Goal: Contribute content: Contribute content

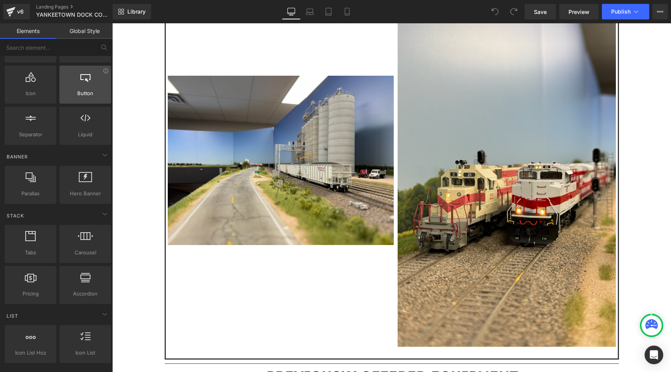
scroll to position [145, 0]
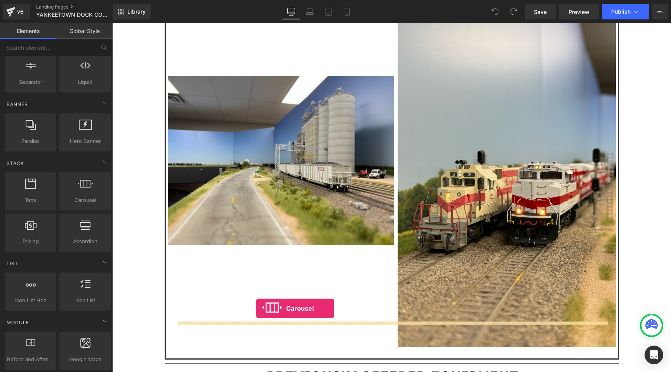
drag, startPoint x: 191, startPoint y: 208, endPoint x: 258, endPoint y: 309, distance: 121.4
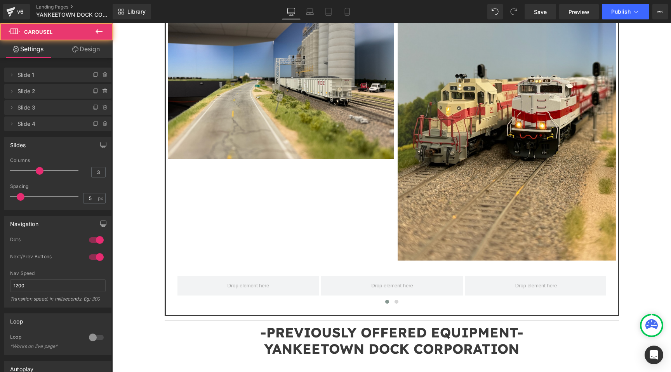
scroll to position [1015, 0]
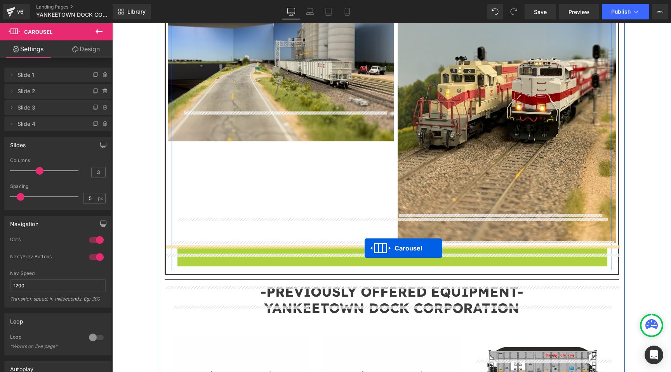
drag, startPoint x: 374, startPoint y: 224, endPoint x: 365, endPoint y: 248, distance: 26.2
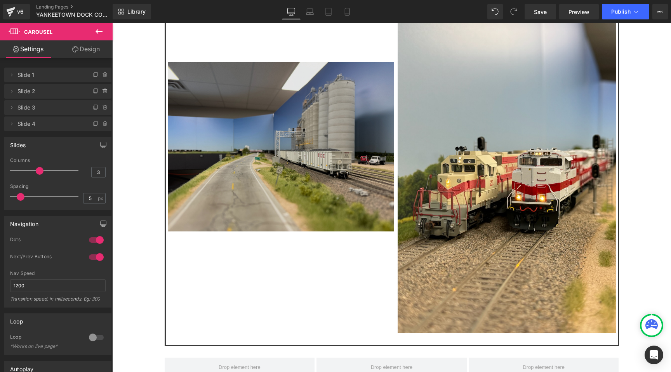
scroll to position [898, 0]
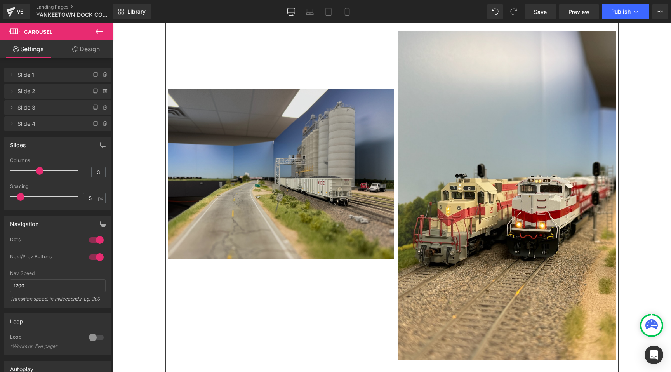
click at [260, 121] on img at bounding box center [281, 174] width 226 height 170
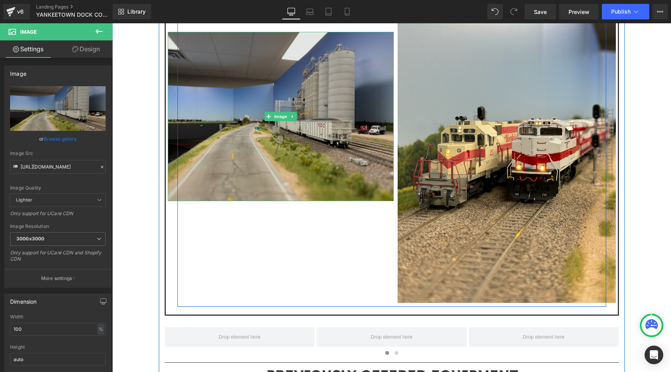
scroll to position [965, 0]
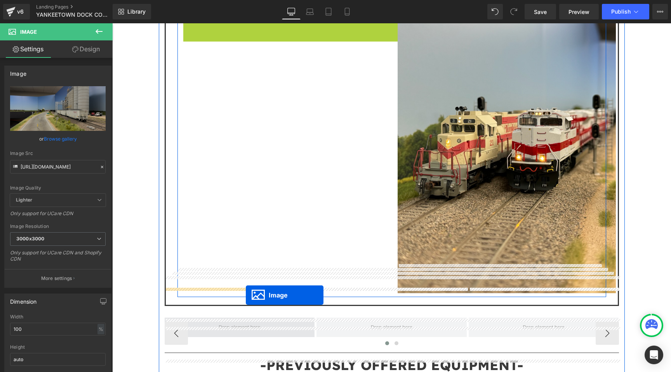
drag, startPoint x: 270, startPoint y: 77, endPoint x: 246, endPoint y: 295, distance: 220.1
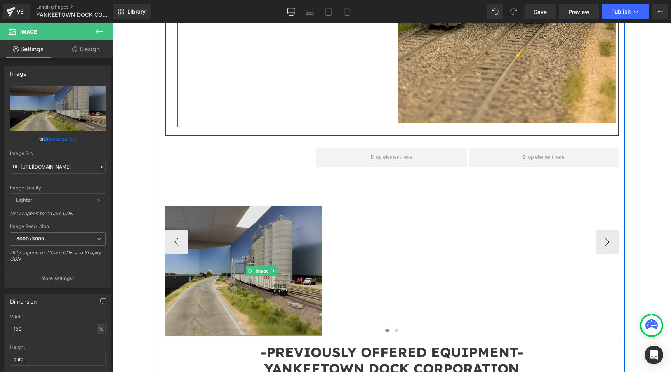
scroll to position [1129, 0]
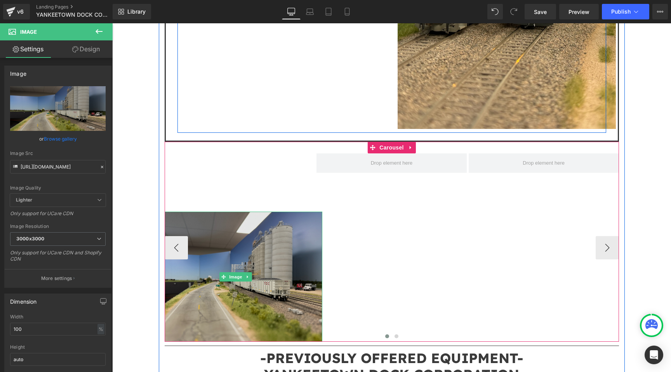
click at [253, 212] on img at bounding box center [236, 277] width 174 height 130
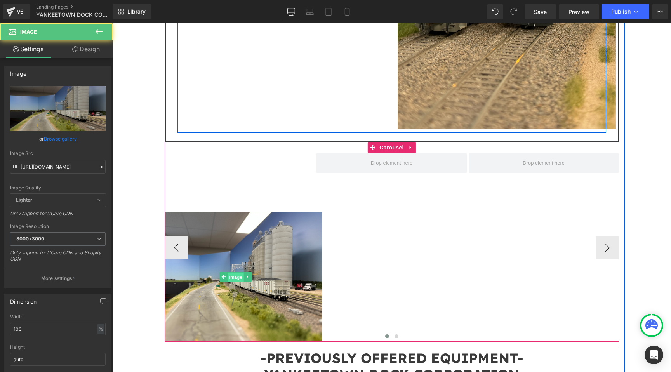
click at [233, 273] on span "Image" at bounding box center [236, 277] width 16 height 9
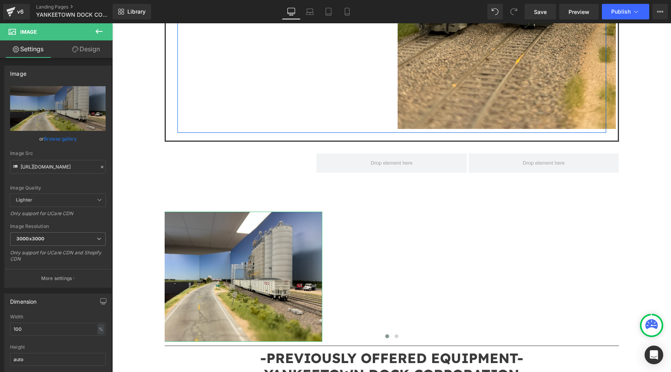
click at [84, 54] on link "Design" at bounding box center [86, 48] width 56 height 17
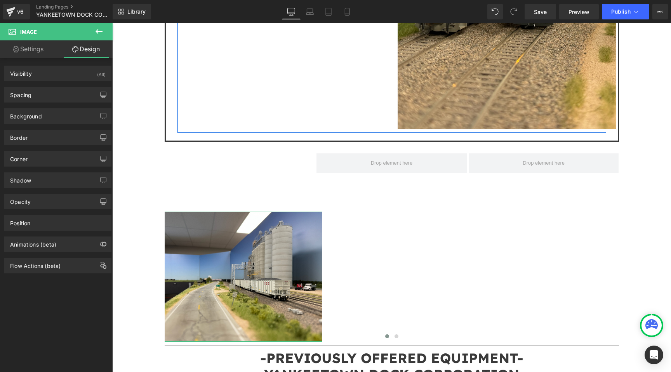
type input "150"
type input "-20"
type input "0"
type input "-40"
type input "0"
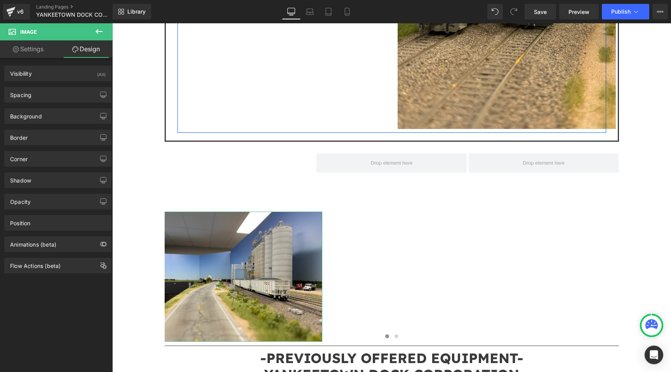
type input "0"
click at [54, 91] on div "Spacing" at bounding box center [58, 94] width 106 height 15
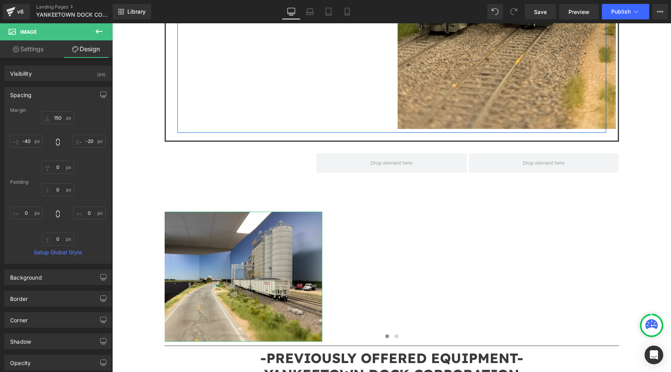
click at [61, 108] on div "Margin" at bounding box center [58, 110] width 96 height 5
click at [61, 117] on input "150" at bounding box center [58, 118] width 33 height 13
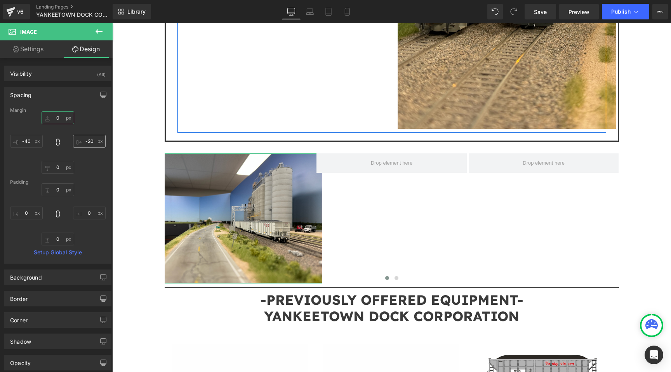
type input "0"
click at [85, 143] on input "-20" at bounding box center [89, 141] width 33 height 13
click at [88, 143] on input "-20" at bounding box center [89, 141] width 33 height 13
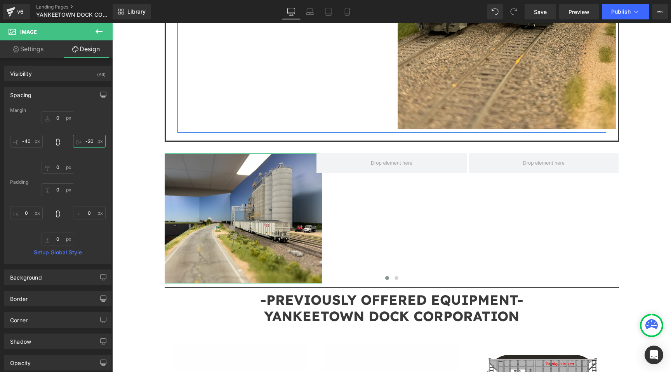
click at [88, 143] on input "-20" at bounding box center [89, 141] width 33 height 13
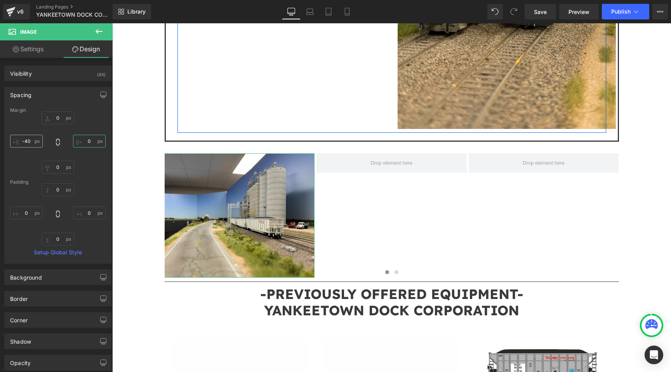
type input "0"
click at [27, 142] on input "-40" at bounding box center [26, 141] width 33 height 13
type input "0"
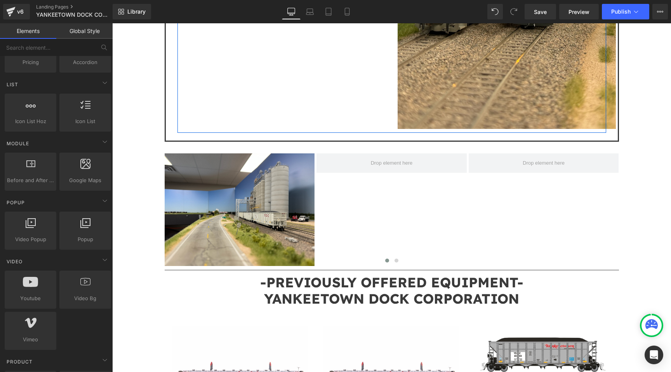
scroll to position [0, 0]
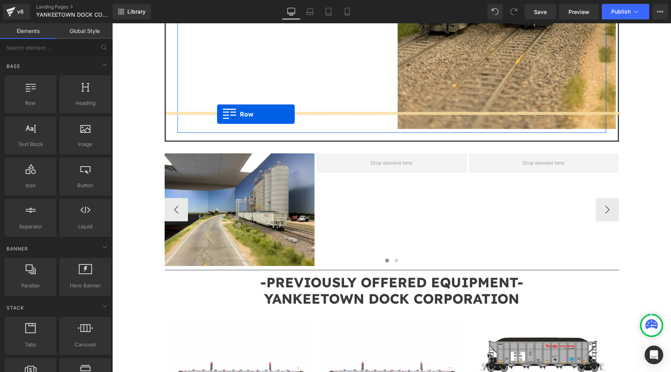
drag, startPoint x: 133, startPoint y: 120, endPoint x: 217, endPoint y: 114, distance: 84.5
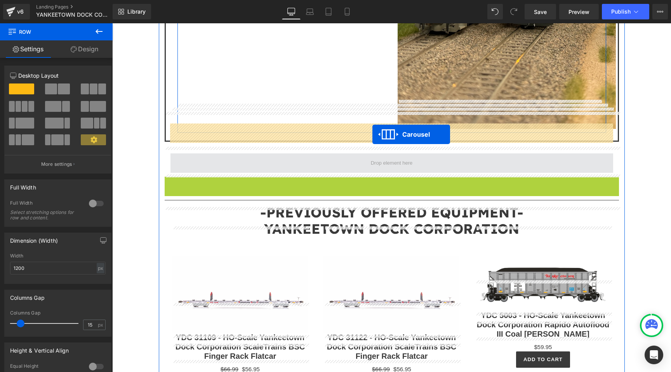
drag, startPoint x: 373, startPoint y: 155, endPoint x: 373, endPoint y: 134, distance: 20.2
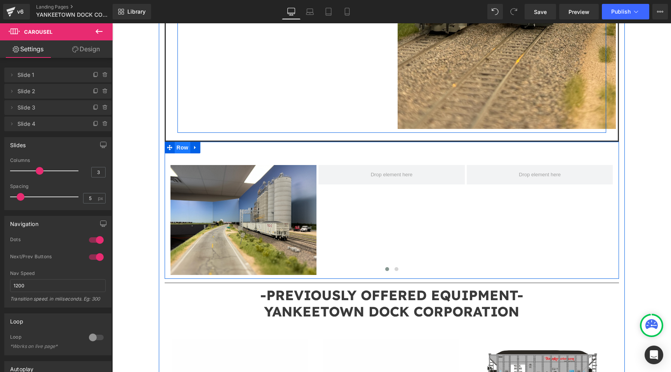
click at [180, 142] on span "Row" at bounding box center [183, 148] width 16 height 12
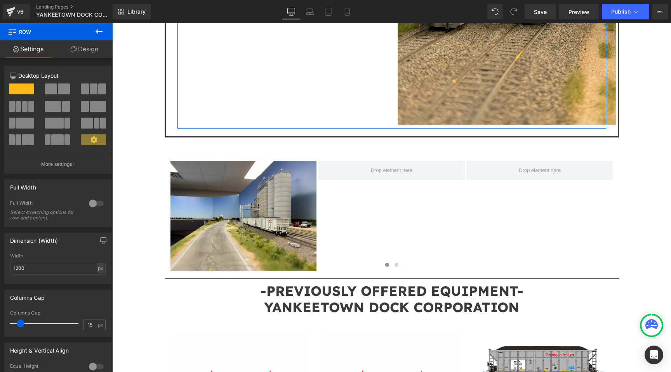
scroll to position [1128, 0]
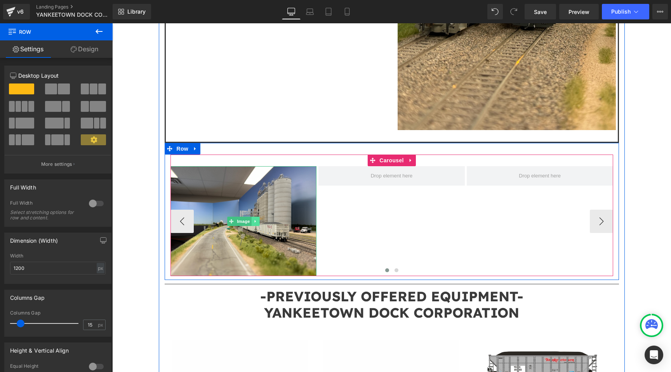
click at [255, 219] on icon at bounding box center [255, 221] width 4 height 5
click at [253, 219] on icon at bounding box center [251, 221] width 4 height 4
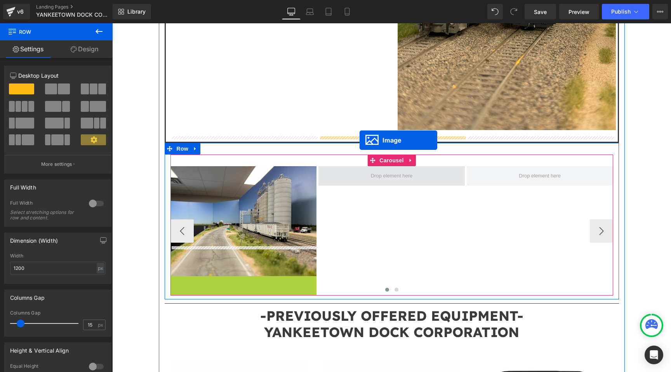
drag, startPoint x: 230, startPoint y: 301, endPoint x: 360, endPoint y: 140, distance: 206.2
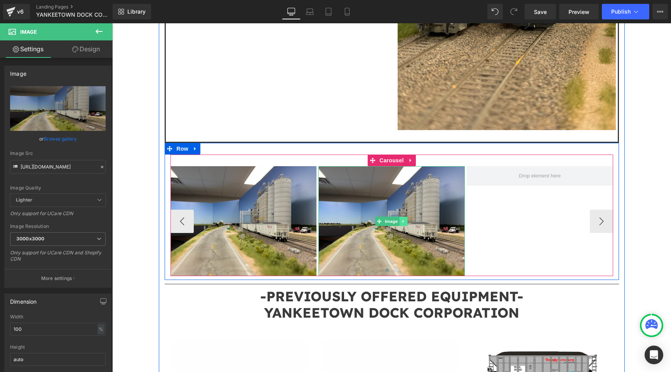
click at [402, 219] on icon at bounding box center [404, 221] width 4 height 5
click at [398, 219] on icon at bounding box center [400, 221] width 4 height 4
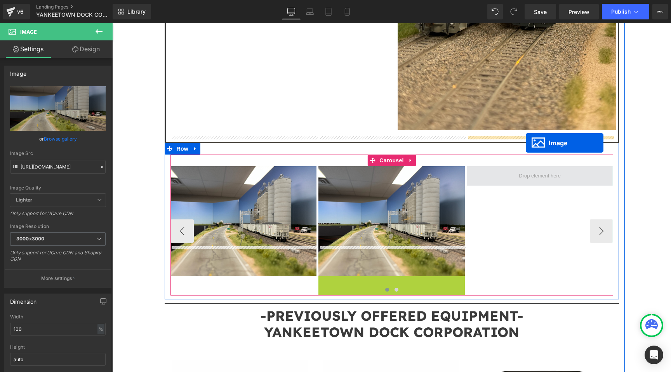
drag, startPoint x: 378, startPoint y: 300, endPoint x: 525, endPoint y: 143, distance: 215.5
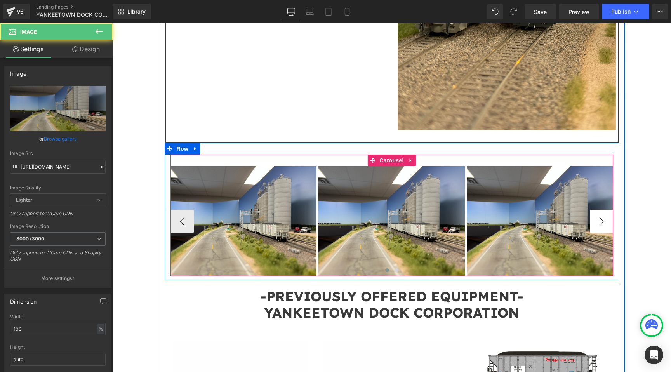
click at [601, 210] on button "›" at bounding box center [601, 221] width 23 height 23
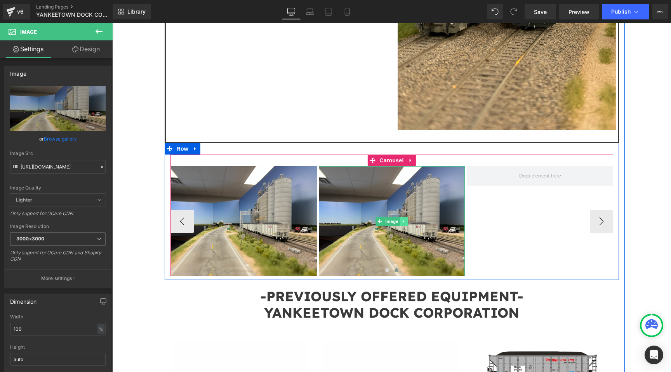
click at [404, 220] on icon at bounding box center [403, 221] width 1 height 3
click at [402, 219] on icon at bounding box center [400, 221] width 4 height 4
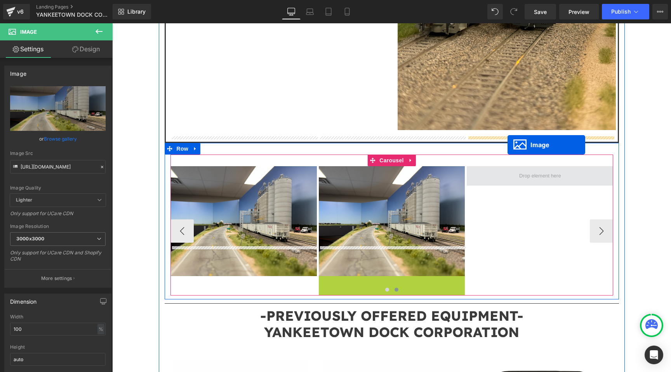
drag, startPoint x: 378, startPoint y: 302, endPoint x: 508, endPoint y: 145, distance: 203.4
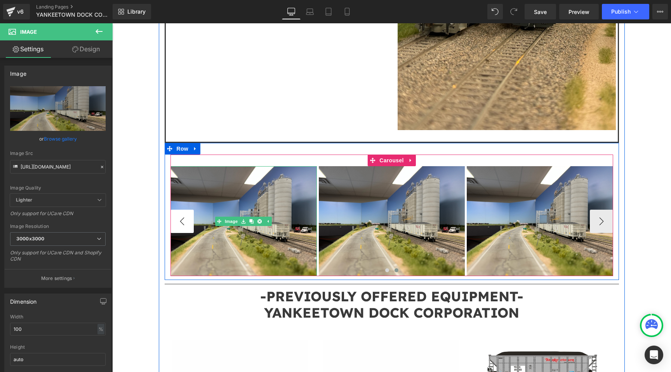
click at [182, 210] on button "‹" at bounding box center [182, 221] width 23 height 23
click at [233, 217] on link "Image" at bounding box center [227, 221] width 24 height 9
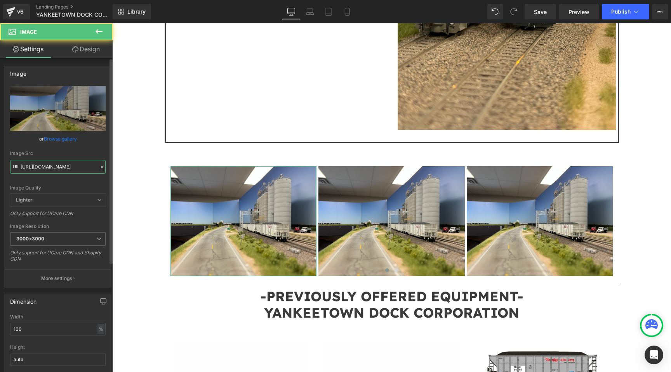
click at [75, 171] on input "https://cdn.shopify.com/s/files/1/0552/5425/3750/files/IMG_1879_jpg_3000x3000.j…" at bounding box center [58, 167] width 96 height 14
type input "https://cdn.shopify.com/s/files/1/0552/5425/3750/files/DSC0034.jpg?v=1758677288"
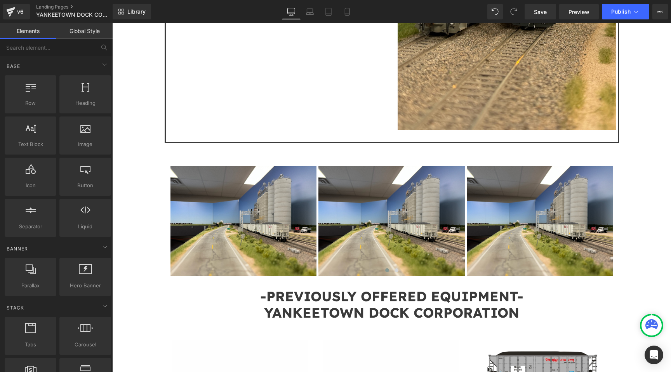
scroll to position [0, 0]
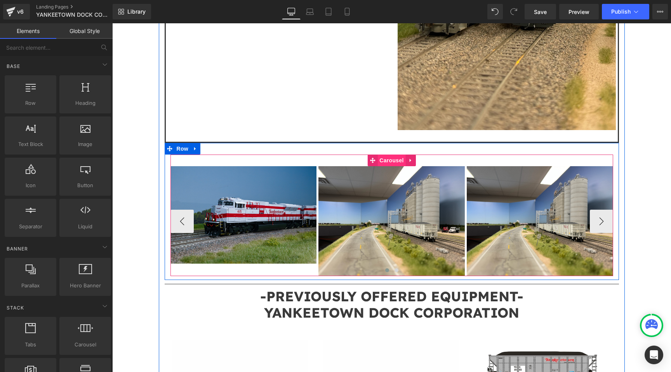
click at [390, 155] on span "Carousel" at bounding box center [392, 161] width 28 height 12
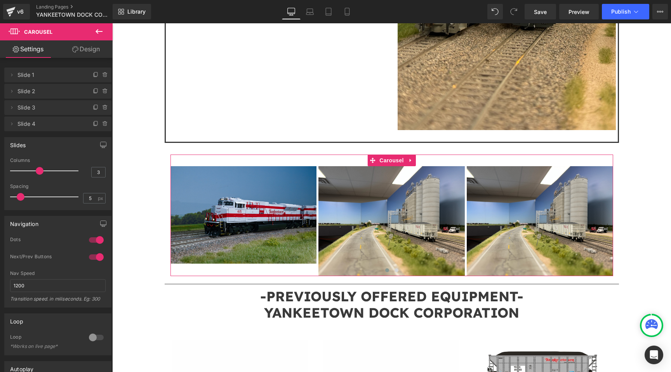
type input "2"
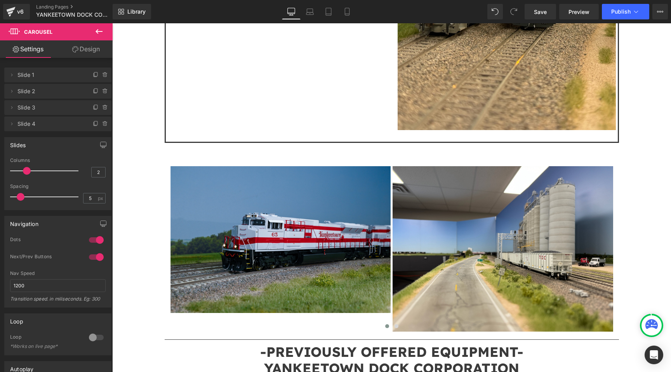
drag, startPoint x: 37, startPoint y: 169, endPoint x: 28, endPoint y: 169, distance: 9.7
click at [28, 169] on span at bounding box center [27, 171] width 8 height 8
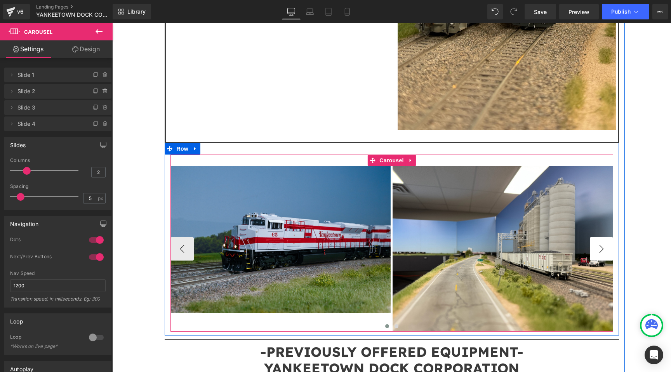
click at [608, 237] on button "›" at bounding box center [601, 248] width 23 height 23
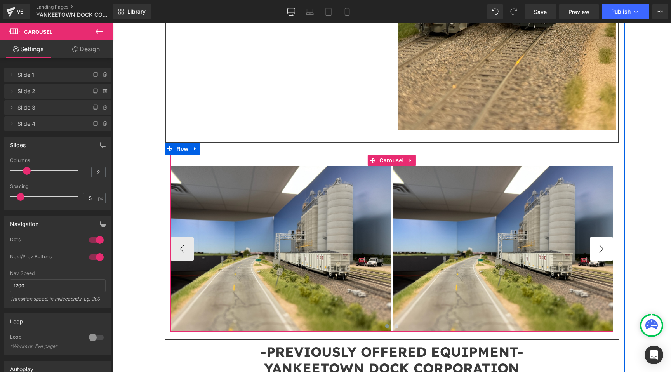
click at [608, 237] on button "›" at bounding box center [601, 248] width 23 height 23
click at [173, 237] on button "‹" at bounding box center [182, 248] width 23 height 23
click at [599, 237] on button "›" at bounding box center [601, 248] width 23 height 23
click at [281, 245] on span "Image" at bounding box center [280, 249] width 16 height 9
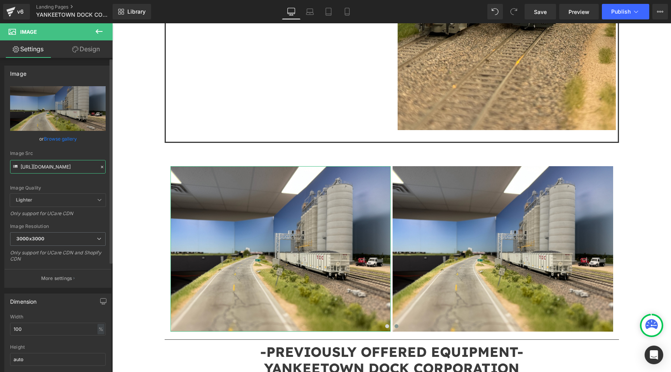
click at [70, 166] on input "https://cdn.shopify.com/s/files/1/0552/5425/3750/files/IMG_1879_jpg_3000x3000.j…" at bounding box center [58, 167] width 96 height 14
type input "https://cdn.shopify.com/s/files/1/0552/5425/3750/files/DSC0154.jpg?v=1758677288"
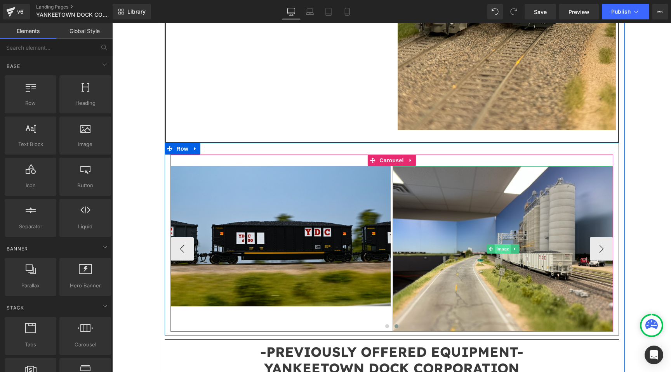
click at [506, 244] on span "Image" at bounding box center [503, 248] width 16 height 9
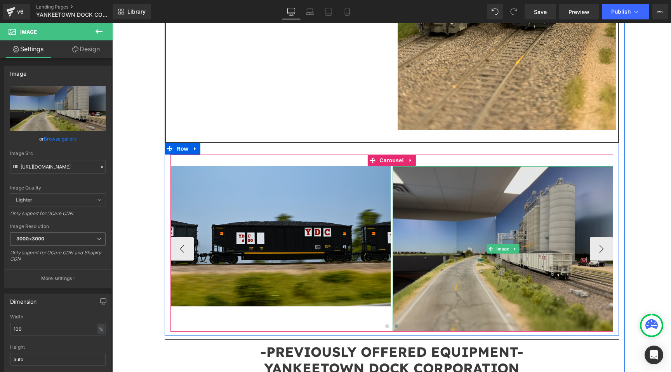
click at [504, 224] on img at bounding box center [503, 249] width 221 height 166
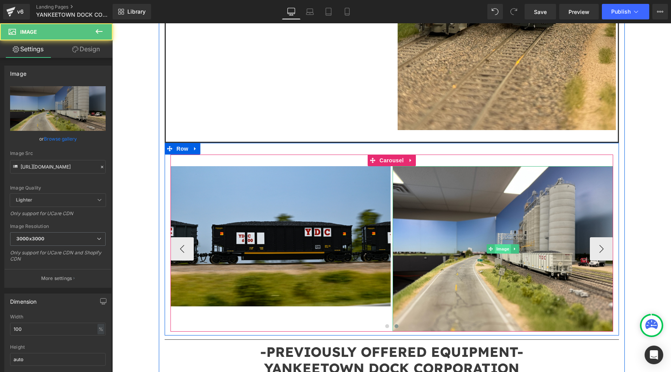
click at [503, 244] on span "Image" at bounding box center [503, 248] width 16 height 9
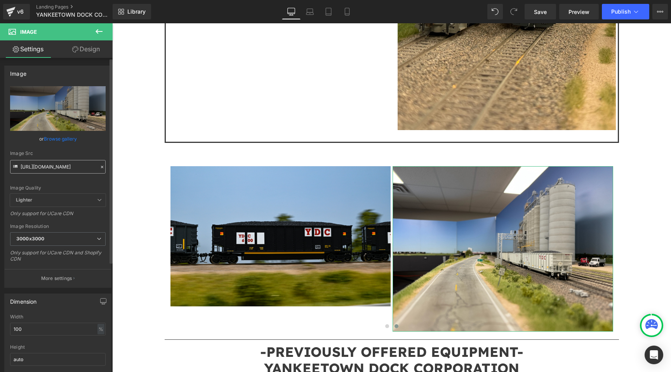
click at [65, 166] on input "https://cdn.shopify.com/s/files/1/0552/5425/3750/files/IMG_1879_jpg_3000x3000.j…" at bounding box center [58, 167] width 96 height 14
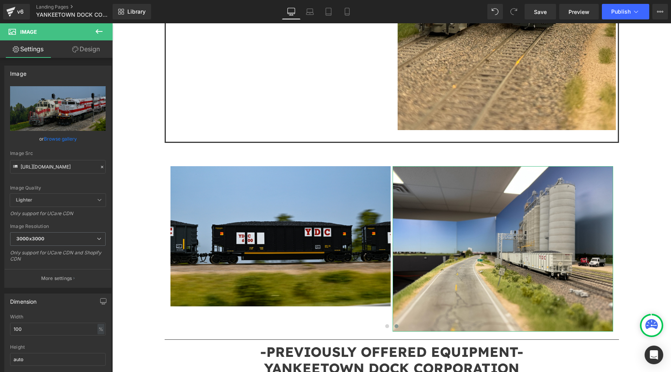
type input "https://cdn.shopify.com/s/files/1/0552/5425/3750/files/DSC0190_3000x3000.jpg?v=…"
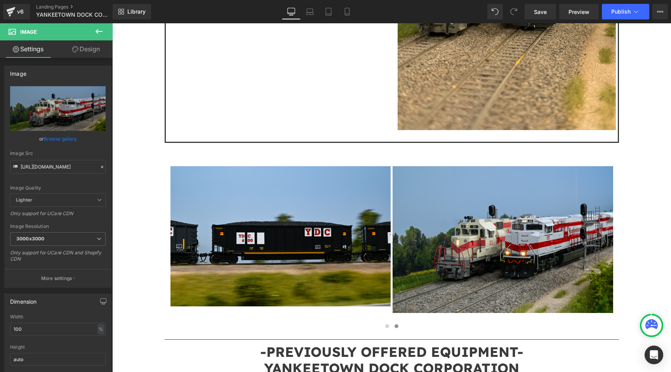
scroll to position [0, 0]
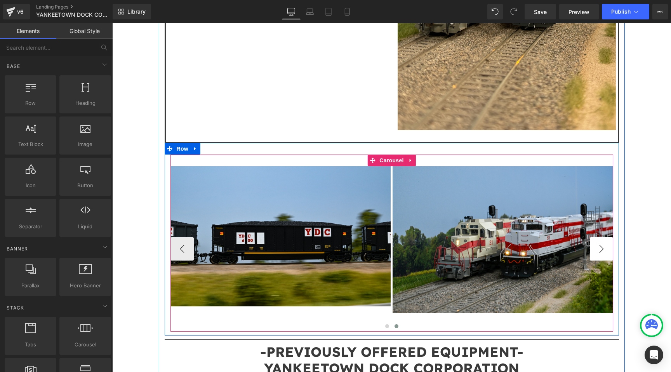
click at [600, 237] on button "›" at bounding box center [601, 248] width 23 height 23
click at [393, 155] on span "Carousel" at bounding box center [392, 161] width 28 height 12
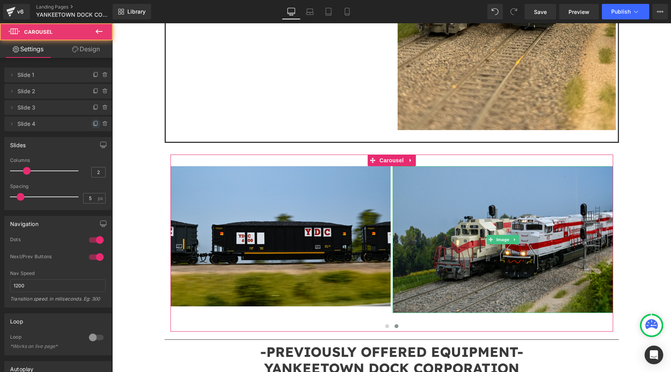
click at [93, 122] on icon at bounding box center [96, 124] width 6 height 6
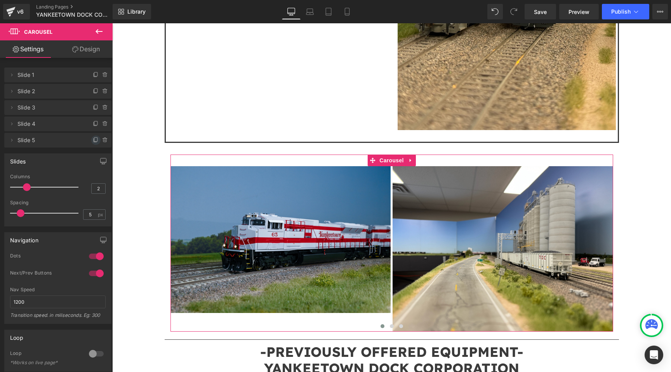
click at [91, 141] on span at bounding box center [95, 140] width 9 height 9
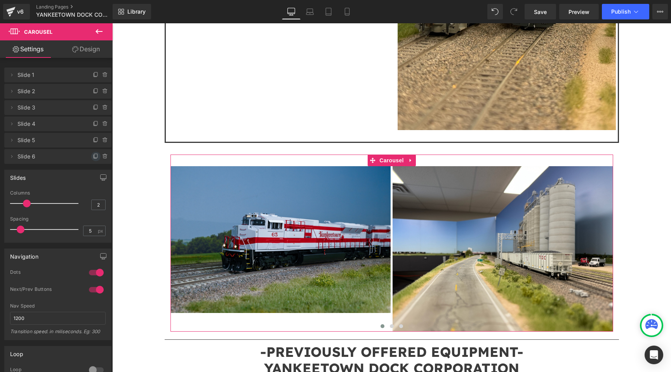
click at [93, 157] on icon at bounding box center [96, 156] width 6 height 6
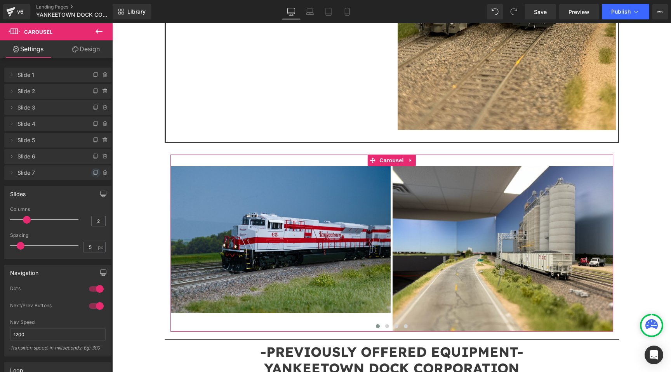
click at [94, 174] on icon at bounding box center [95, 172] width 3 height 4
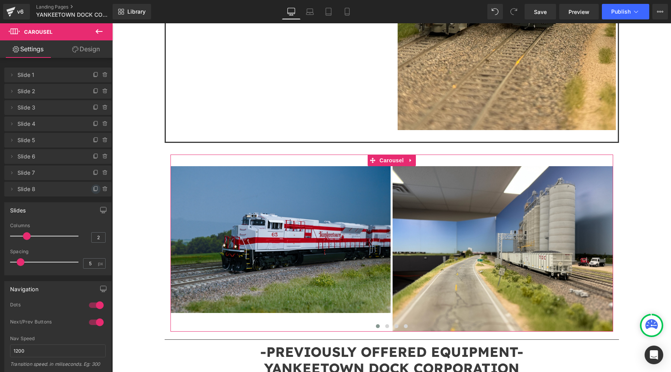
click at [93, 187] on icon at bounding box center [96, 189] width 6 height 6
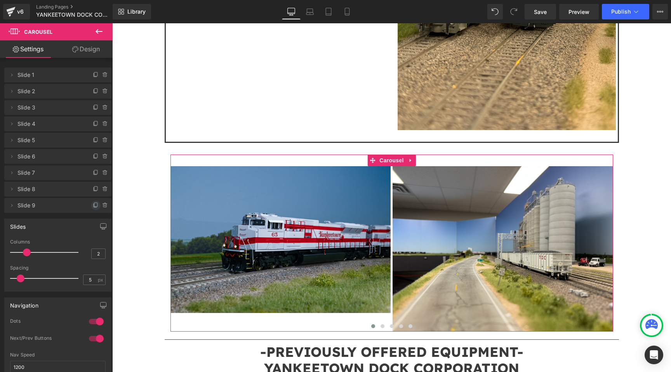
click at [93, 204] on icon at bounding box center [96, 205] width 6 height 6
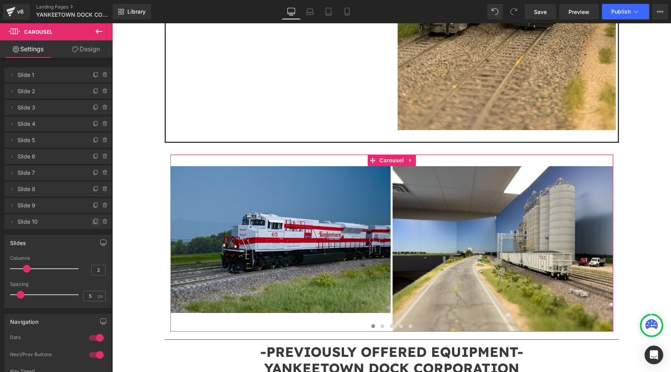
click at [93, 220] on icon at bounding box center [96, 222] width 6 height 6
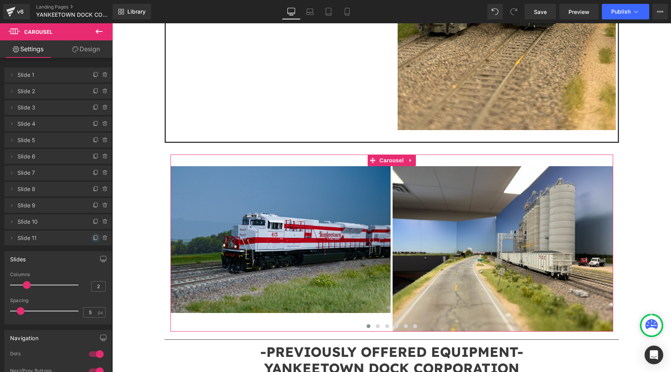
click at [93, 237] on icon at bounding box center [96, 238] width 6 height 6
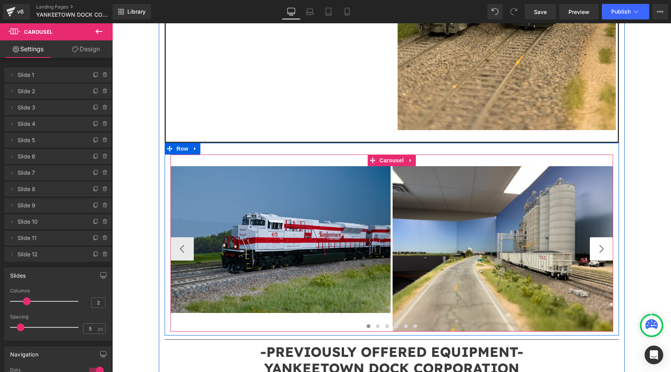
click at [599, 237] on button "›" at bounding box center [601, 248] width 23 height 23
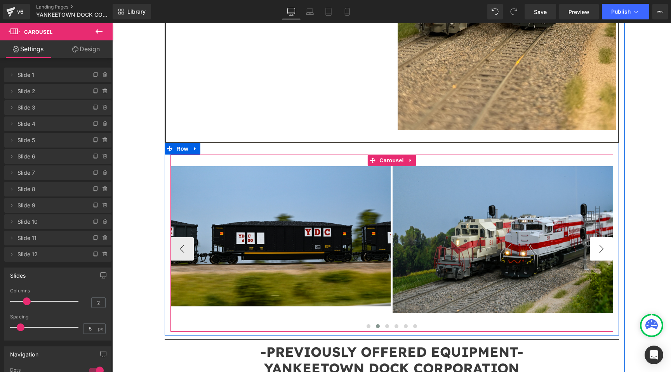
click at [599, 237] on button "›" at bounding box center [601, 248] width 23 height 23
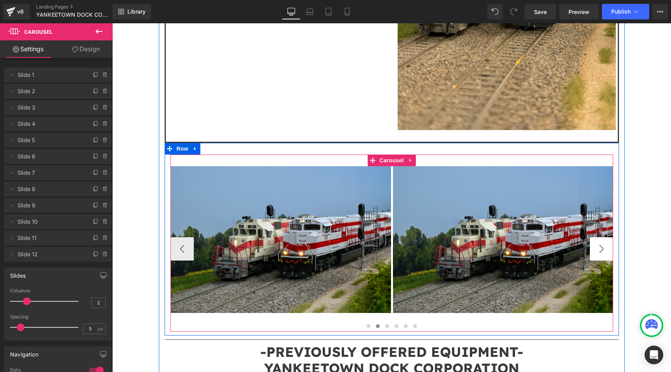
click at [599, 237] on button "›" at bounding box center [601, 248] width 23 height 23
click at [276, 235] on span "Image" at bounding box center [280, 239] width 16 height 9
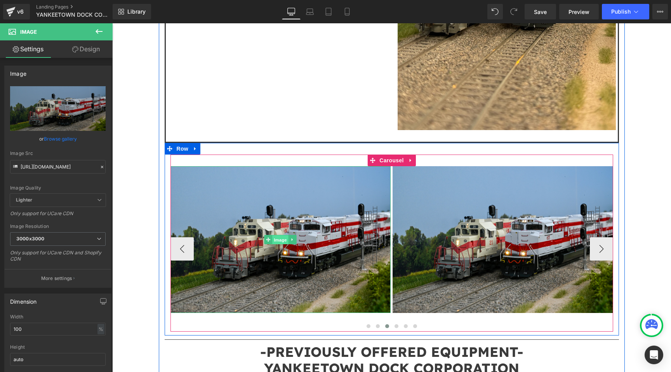
click at [282, 235] on link "Image" at bounding box center [277, 239] width 24 height 9
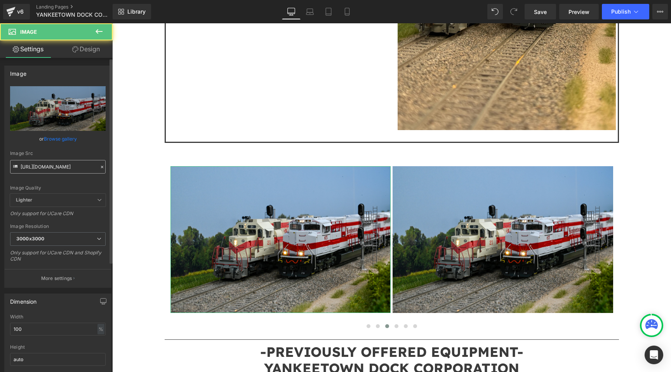
click at [72, 173] on input "https://cdn.shopify.com/s/files/1/0552/5425/3750/files/DSC0190_3000x3000.jpg?v=…" at bounding box center [58, 167] width 96 height 14
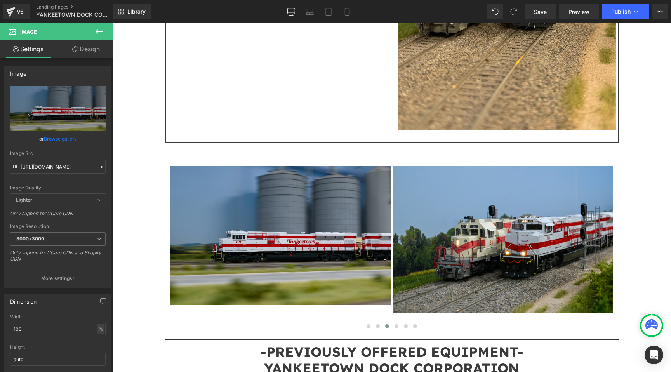
type input "https://cdn.shopify.com/s/files/1/0552/5425/3750/files/DSC0104_3000x3000.jpg?v=…"
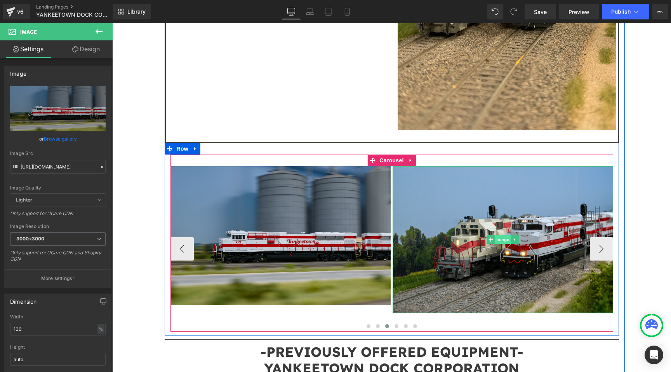
click at [501, 235] on span "Image" at bounding box center [503, 239] width 16 height 9
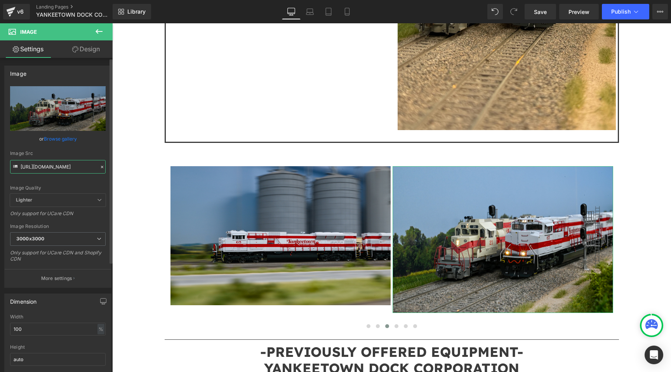
click at [68, 167] on input "https://cdn.shopify.com/s/files/1/0552/5425/3750/files/DSC0190_3000x3000.jpg?v=…" at bounding box center [58, 167] width 96 height 14
paste input "47"
type input "https://cdn.shopify.com/s/files/1/0552/5425/3750/files/DSC0147.jpg?v=1758677288"
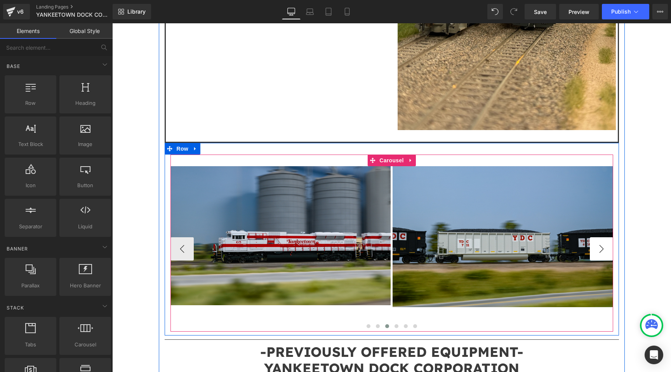
click at [598, 237] on button "›" at bounding box center [601, 248] width 23 height 23
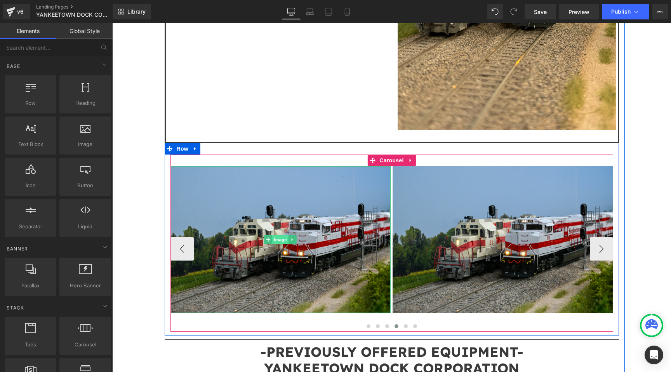
click at [283, 235] on span "Image" at bounding box center [280, 239] width 16 height 9
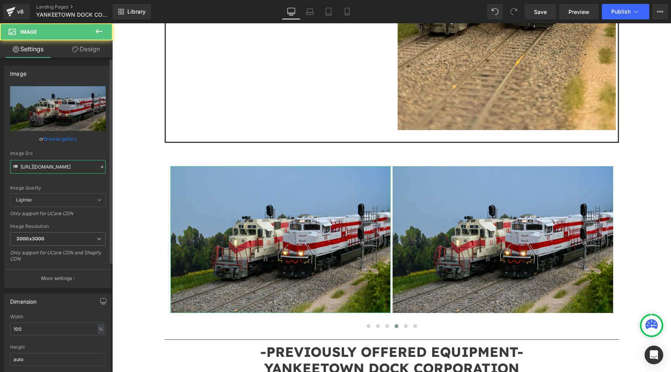
click at [56, 171] on input "https://cdn.shopify.com/s/files/1/0552/5425/3750/files/DSC0190_3000x3000.jpg?v=…" at bounding box center [58, 167] width 96 height 14
type input "https://cdn.shopify.com/s/files/1/0552/5425/3750/files/DSC0030.jpg?v=1758677288"
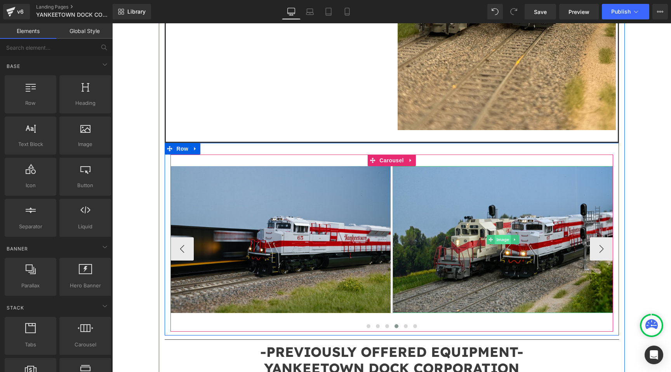
click at [502, 235] on span "Image" at bounding box center [503, 239] width 16 height 9
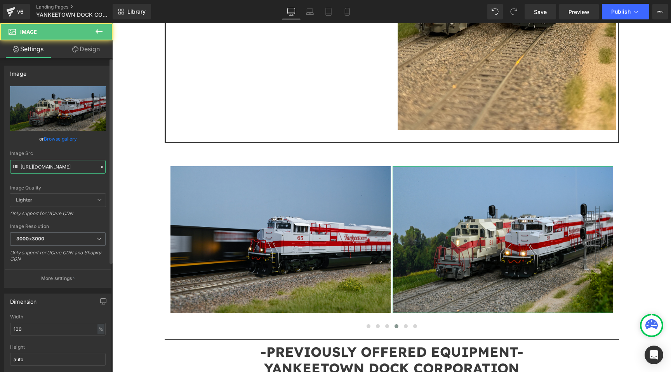
click at [66, 163] on input "https://cdn.shopify.com/s/files/1/0552/5425/3750/files/DSC0190_3000x3000.jpg?v=…" at bounding box center [58, 167] width 96 height 14
paste input "81.jpg?v=1758677290"
type input "https://cdn.shopify.com/s/files/1/0552/5425/3750/files/DSC0181.jpg?v=1758677290"
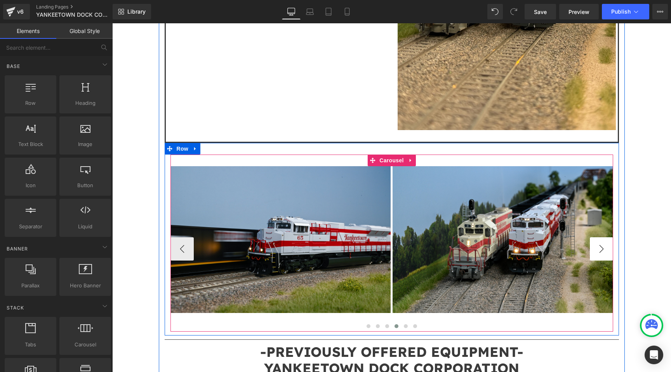
click at [603, 237] on button "›" at bounding box center [601, 248] width 23 height 23
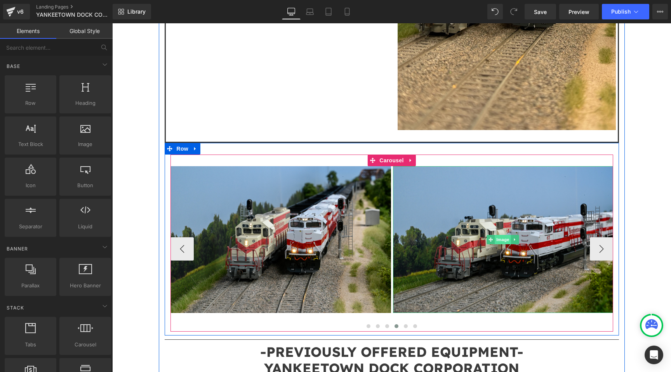
click at [497, 235] on span "Image" at bounding box center [503, 239] width 16 height 9
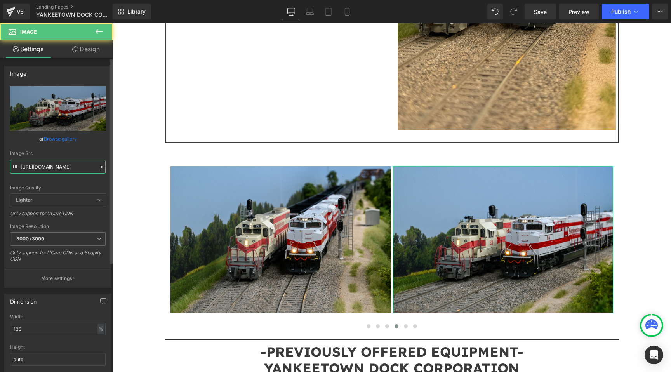
click at [58, 164] on input "https://cdn.shopify.com/s/files/1/0552/5425/3750/files/DSC0190_3000x3000.jpg?v=…" at bounding box center [58, 167] width 96 height 14
paste input "049"
type input "https://cdn.shopify.com/s/files/1/0552/5425/3750/files/DSC0049.jpg?v=1758677288"
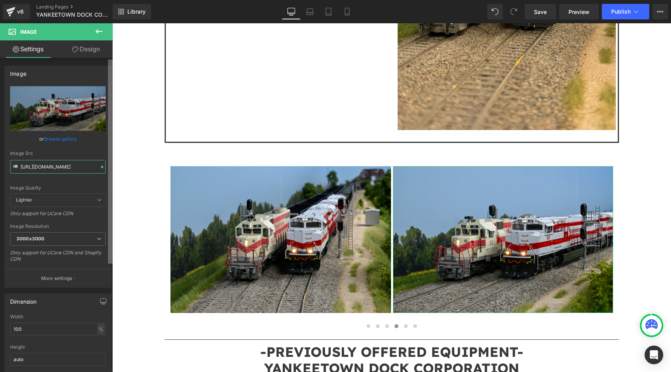
scroll to position [0, 116]
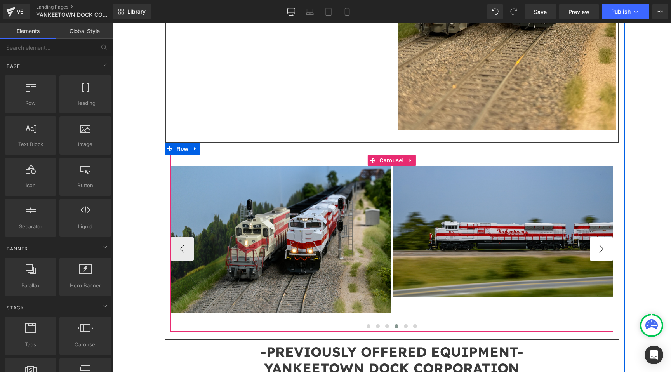
click at [598, 237] on button "›" at bounding box center [601, 248] width 23 height 23
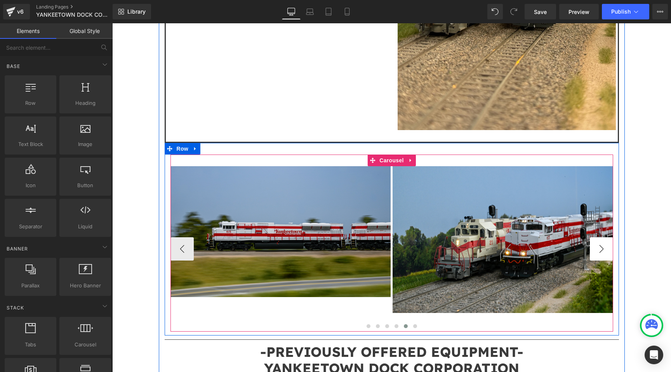
click at [598, 237] on button "›" at bounding box center [601, 248] width 23 height 23
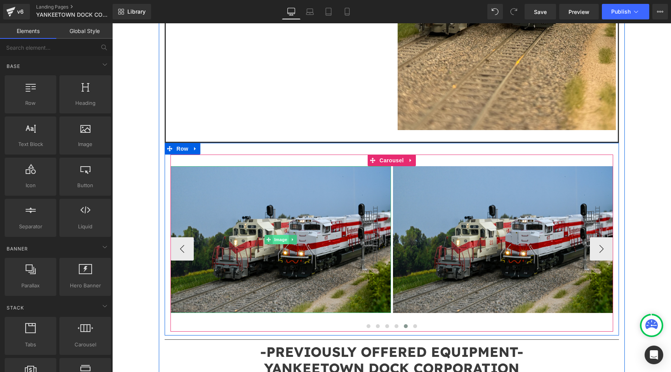
click at [278, 235] on span "Image" at bounding box center [281, 239] width 16 height 9
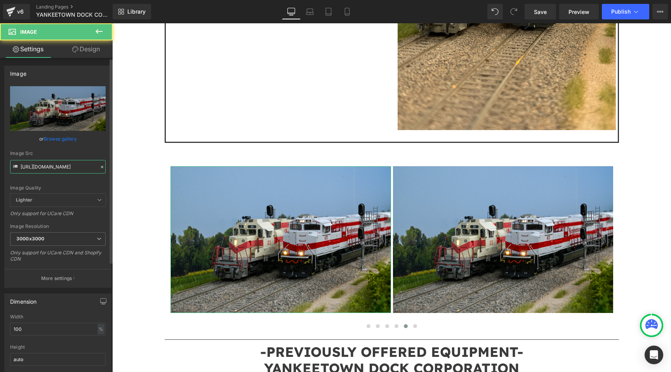
click at [66, 168] on input "https://cdn.shopify.com/s/files/1/0552/5425/3750/files/DSC0190_3000x3000.jpg?v=…" at bounding box center [58, 167] width 96 height 14
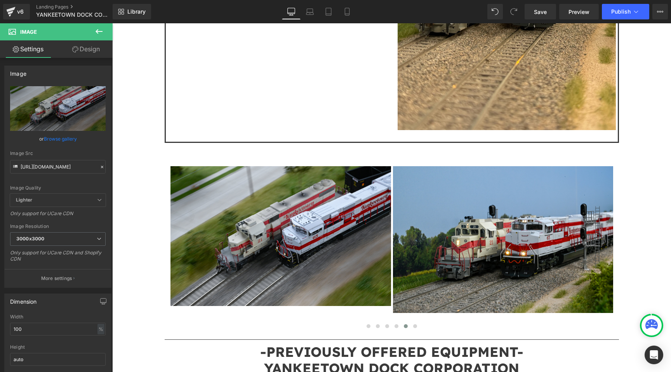
type input "https://cdn.shopify.com/s/files/1/0552/5425/3750/files/DSC0094_3000x3000.jpg?v=…"
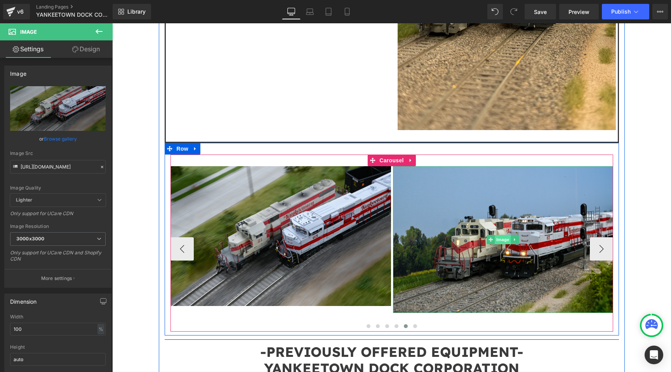
click at [506, 235] on span "Image" at bounding box center [503, 239] width 16 height 9
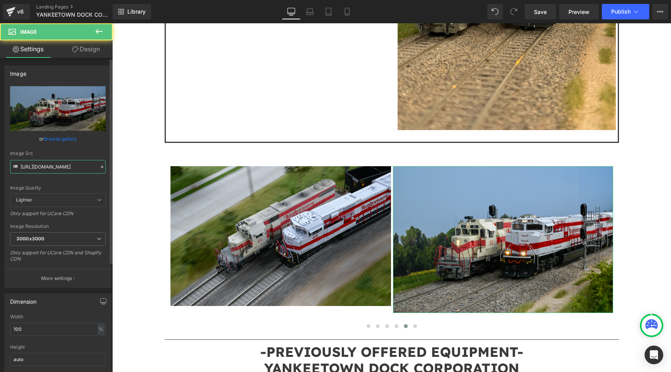
click at [73, 171] on input "https://cdn.shopify.com/s/files/1/0552/5425/3750/files/DSC0190_3000x3000.jpg?v=…" at bounding box center [58, 167] width 96 height 14
paste input "85.jpg?v=1758677287"
type input "https://cdn.shopify.com/s/files/1/0552/5425/3750/files/DSC0185.jpg?v=1758677287"
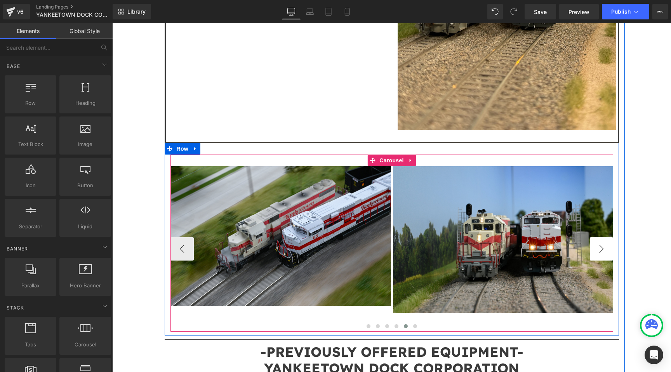
click at [606, 237] on button "›" at bounding box center [601, 248] width 23 height 23
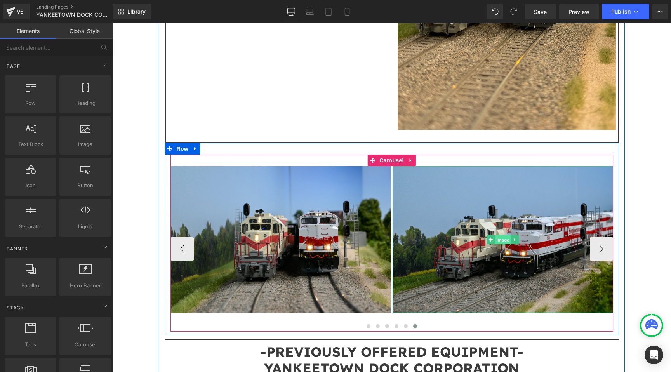
click at [501, 235] on span "Image" at bounding box center [503, 239] width 16 height 9
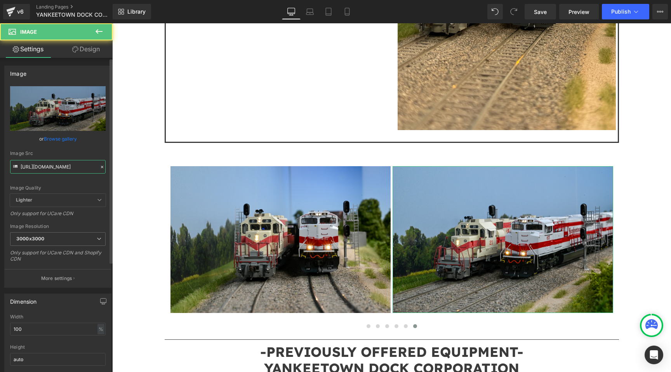
click at [75, 168] on input "https://cdn.shopify.com/s/files/1/0552/5425/3750/files/DSC0190_3000x3000.jpg?v=…" at bounding box center [58, 167] width 96 height 14
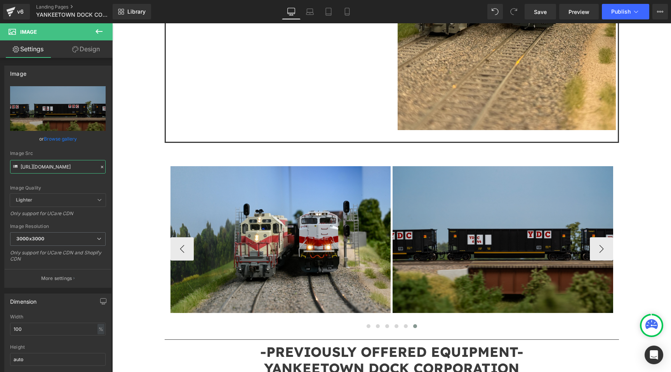
type input "https://cdn.shopify.com/s/files/1/0552/5425/3750/files/DSC9975_3000x3000.jpg?v=…"
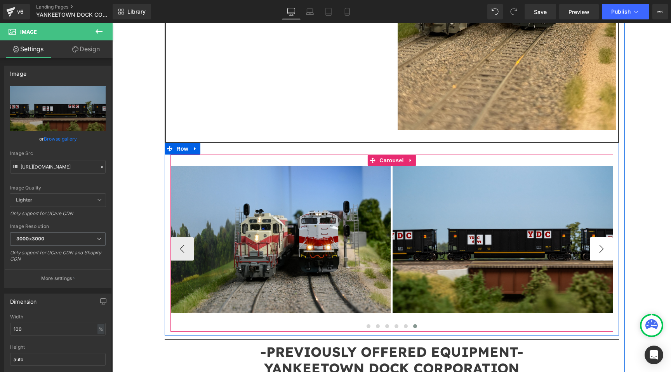
click at [596, 237] on button "›" at bounding box center [601, 248] width 23 height 23
click at [400, 155] on span "Carousel" at bounding box center [392, 161] width 28 height 12
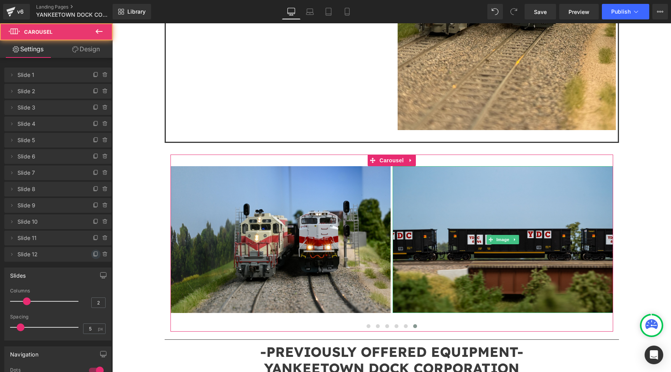
click at [93, 252] on icon at bounding box center [96, 254] width 6 height 6
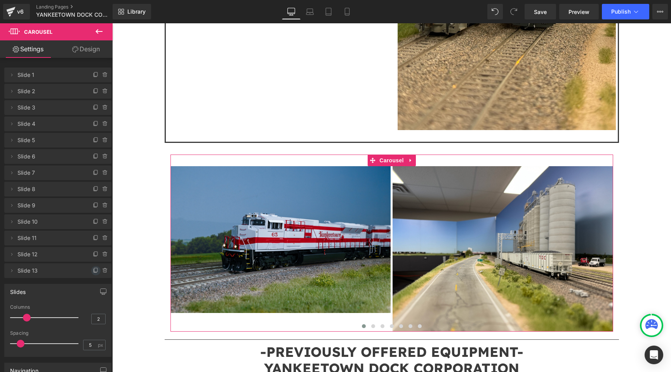
click at [93, 269] on icon at bounding box center [96, 271] width 6 height 6
click at [48, 269] on span "Slide 13" at bounding box center [49, 270] width 65 height 15
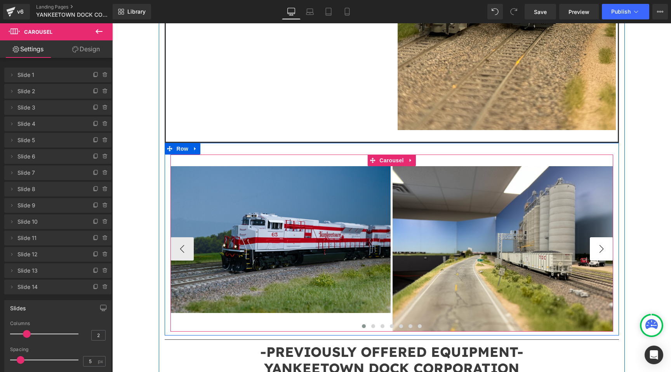
click at [596, 237] on button "›" at bounding box center [601, 248] width 23 height 23
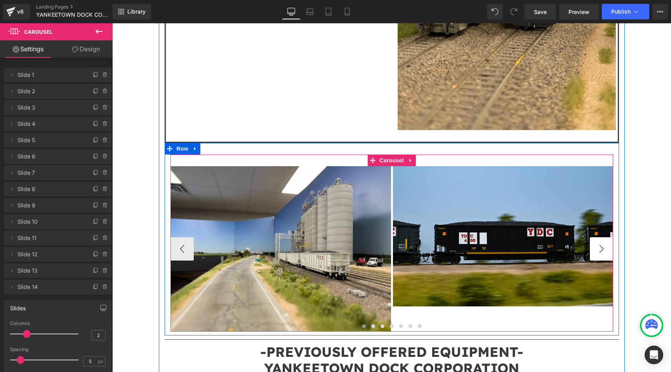
click at [596, 237] on button "›" at bounding box center [601, 248] width 23 height 23
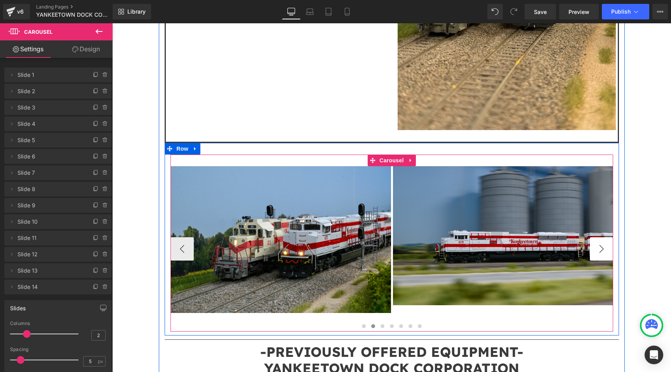
click at [596, 237] on button "›" at bounding box center [601, 248] width 23 height 23
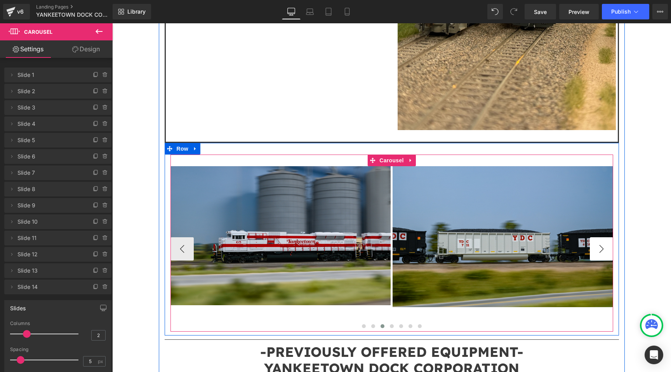
click at [596, 237] on button "›" at bounding box center [601, 248] width 23 height 23
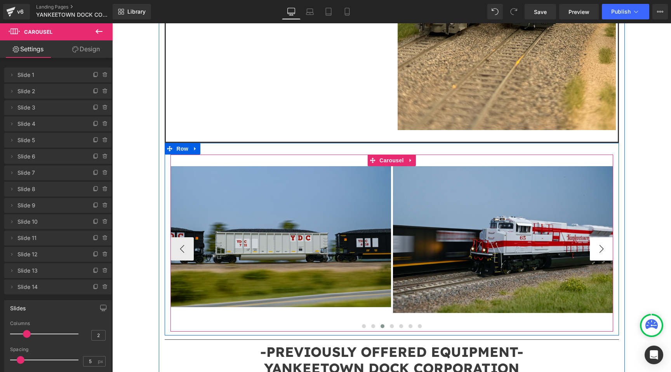
click at [596, 237] on button "›" at bounding box center [601, 248] width 23 height 23
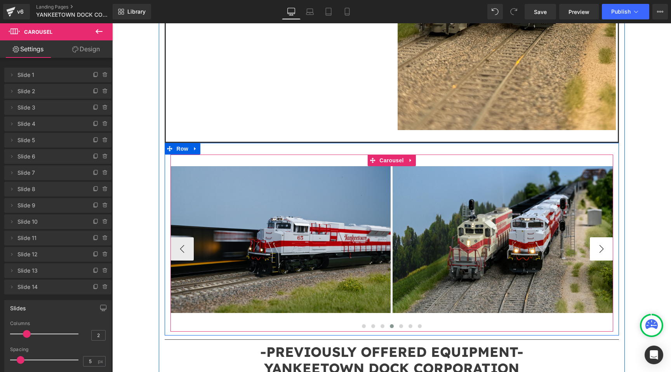
click at [596, 237] on button "›" at bounding box center [601, 248] width 23 height 23
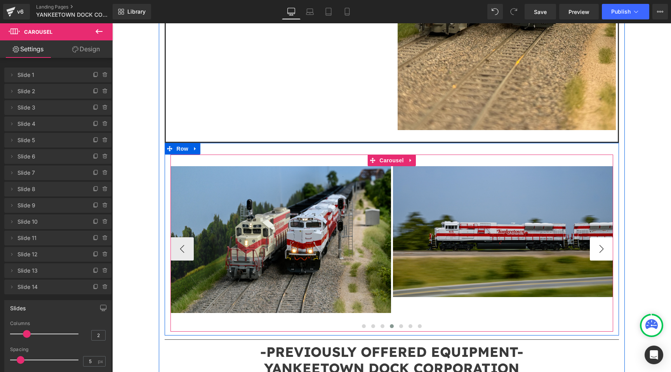
click at [596, 237] on button "›" at bounding box center [601, 248] width 23 height 23
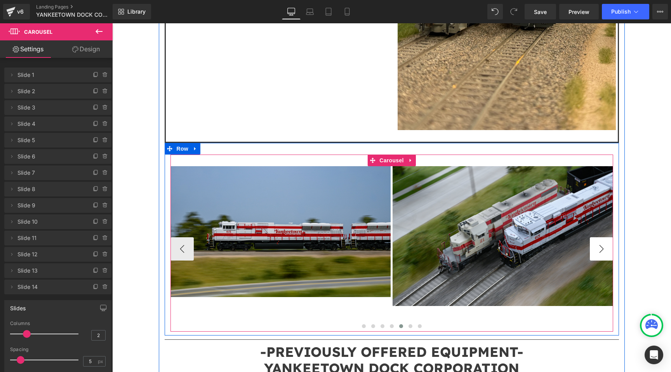
click at [596, 237] on button "›" at bounding box center [601, 248] width 23 height 23
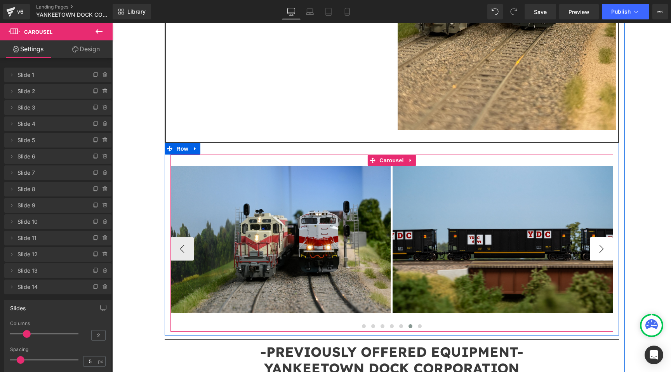
click at [596, 237] on button "›" at bounding box center [601, 248] width 23 height 23
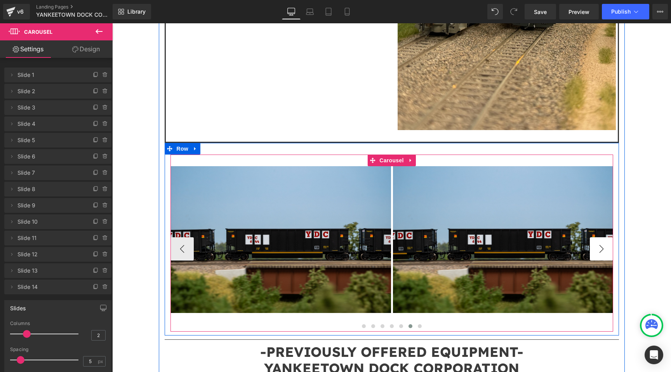
click at [596, 237] on button "›" at bounding box center [601, 248] width 23 height 23
click at [279, 235] on span "Image" at bounding box center [280, 239] width 16 height 9
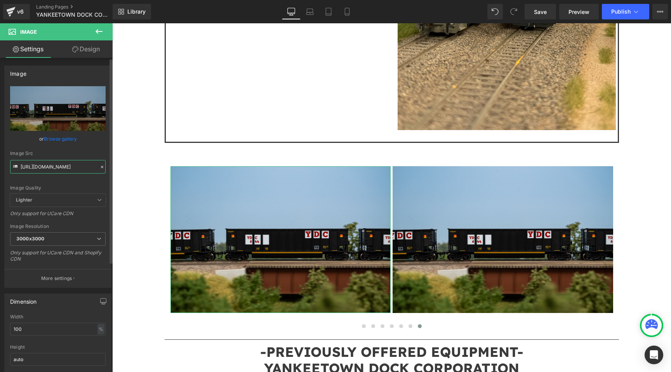
click at [49, 164] on input "https://cdn.shopify.com/s/files/1/0552/5425/3750/files/DSC9975_3000x3000.jpg?v=…" at bounding box center [58, 167] width 96 height 14
paste input "0087.jpg?v=1758677288"
type input "https://cdn.shopify.com/s/files/1/0552/5425/3750/files/DSC0087.jpg?v=1758677288"
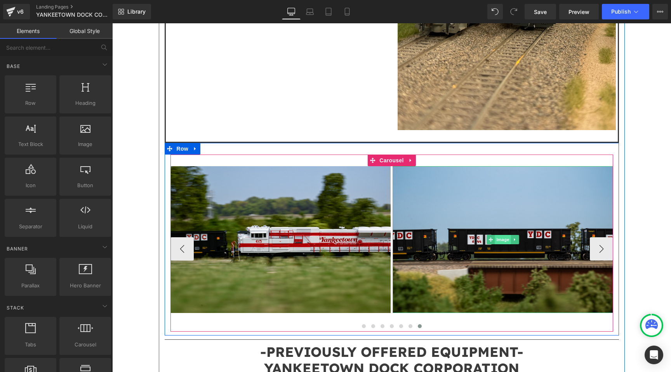
click at [506, 235] on span "Image" at bounding box center [503, 239] width 16 height 9
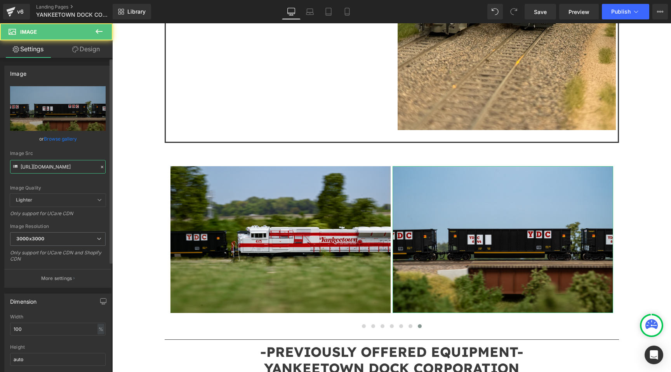
click at [77, 173] on input "https://cdn.shopify.com/s/files/1/0552/5425/3750/files/DSC9975_3000x3000.jpg?v=…" at bounding box center [58, 167] width 96 height 14
paste input "36-2"
type input "https://cdn.shopify.com/s/files/1/0552/5425/3750/files/DSC9936-2.jpg?v=17586772…"
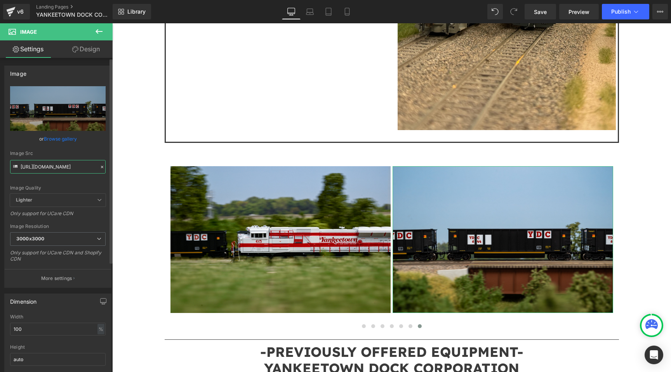
scroll to position [0, 121]
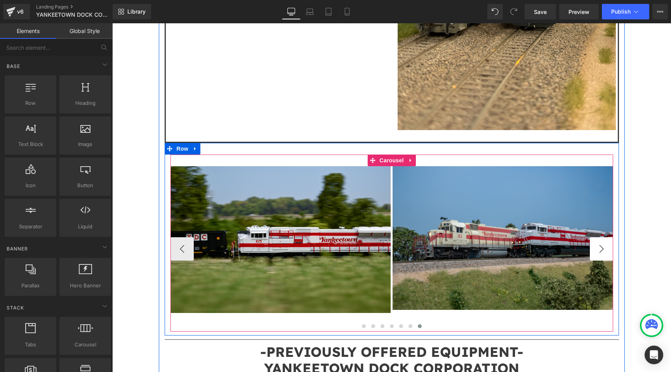
click at [598, 237] on button "›" at bounding box center [601, 248] width 23 height 23
click at [396, 155] on span "Carousel" at bounding box center [392, 161] width 28 height 12
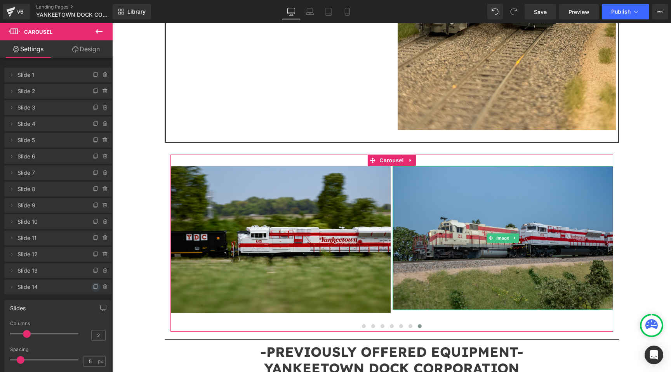
click at [93, 286] on icon at bounding box center [96, 287] width 6 height 6
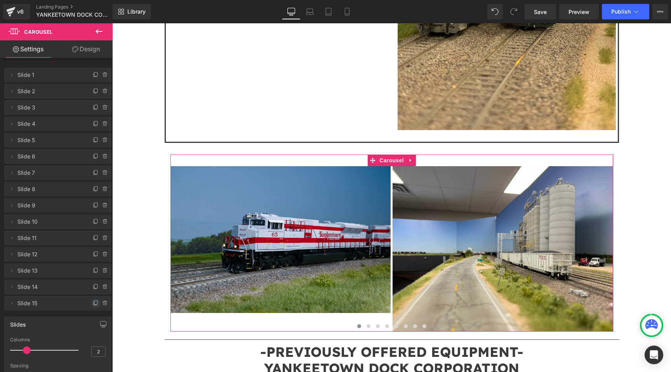
click at [94, 302] on icon at bounding box center [95, 303] width 3 height 4
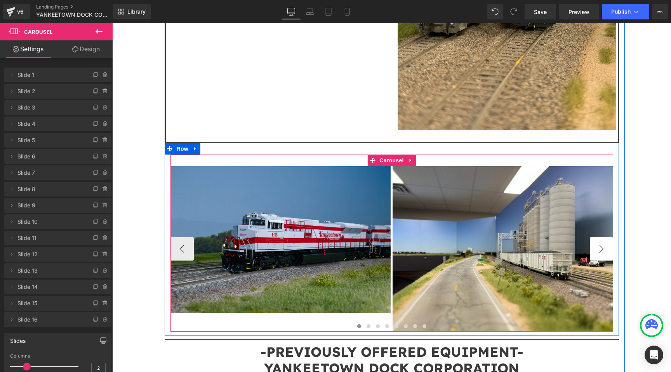
click at [598, 237] on button "›" at bounding box center [601, 248] width 23 height 23
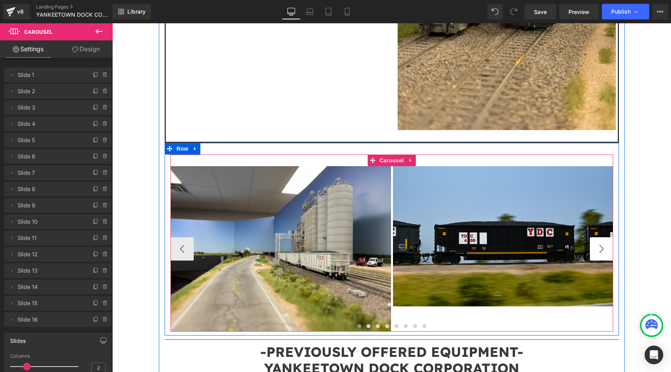
click at [598, 237] on button "›" at bounding box center [601, 248] width 23 height 23
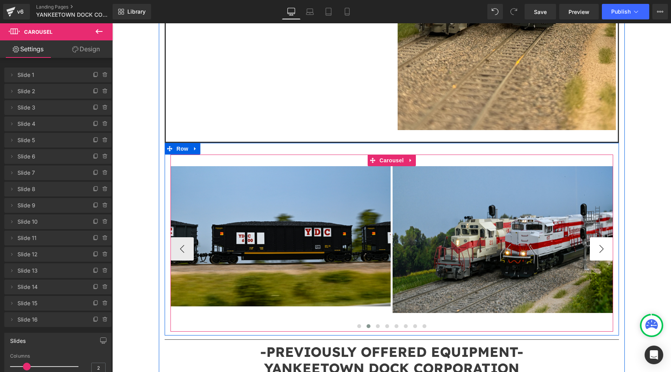
click at [598, 237] on button "›" at bounding box center [601, 248] width 23 height 23
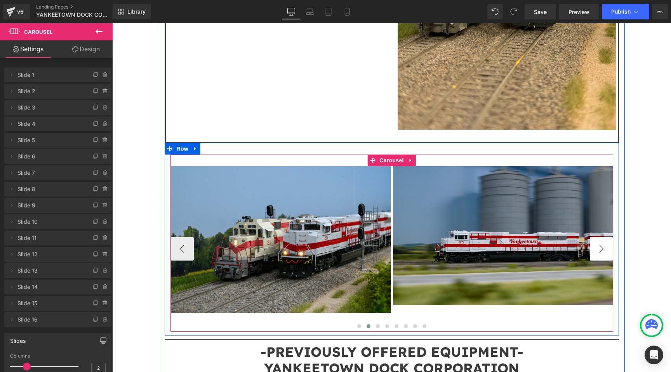
click at [598, 237] on button "›" at bounding box center [601, 248] width 23 height 23
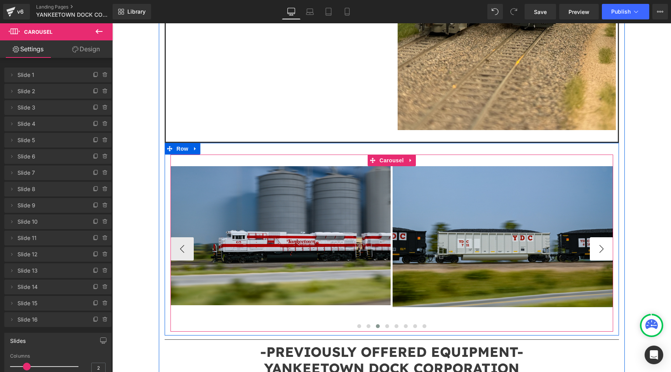
click at [598, 237] on button "›" at bounding box center [601, 248] width 23 height 23
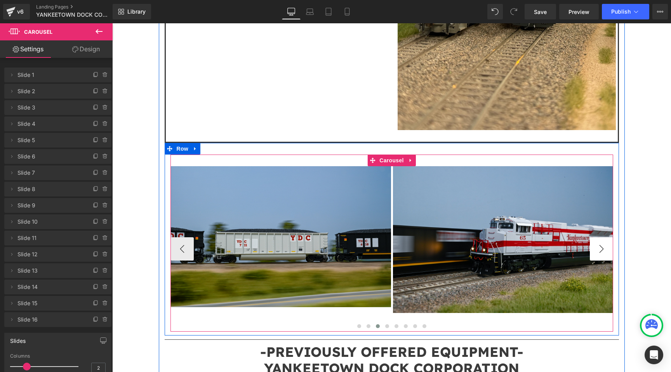
click at [598, 237] on button "›" at bounding box center [601, 248] width 23 height 23
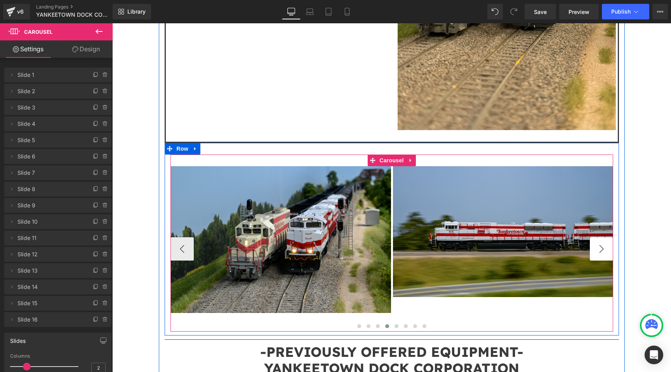
click at [598, 237] on button "›" at bounding box center [601, 248] width 23 height 23
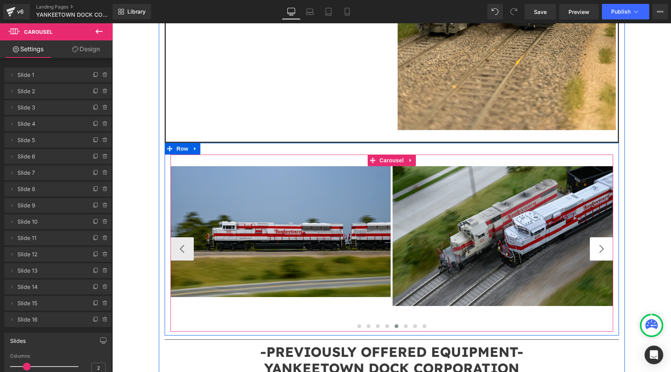
click at [598, 237] on button "›" at bounding box center [601, 248] width 23 height 23
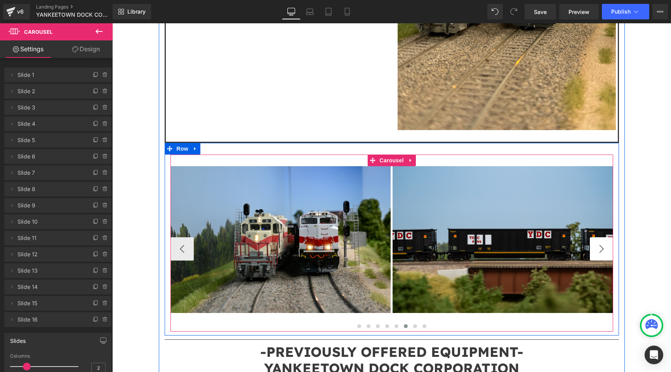
click at [598, 237] on button "›" at bounding box center [601, 248] width 23 height 23
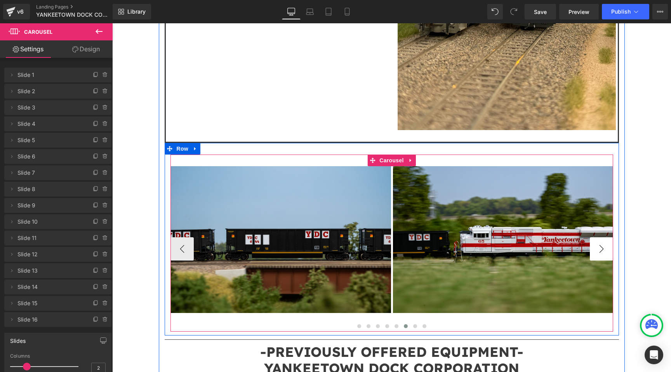
click at [598, 237] on button "›" at bounding box center [601, 248] width 23 height 23
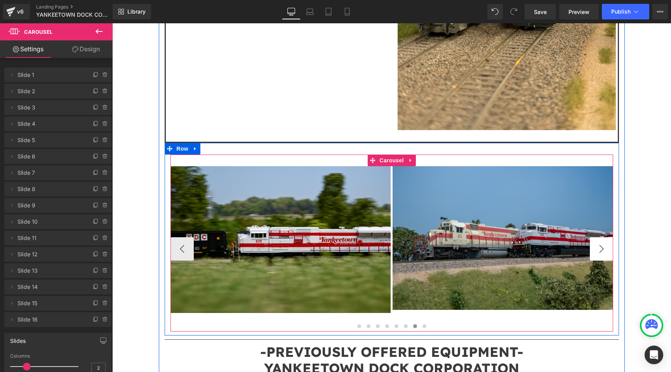
click at [598, 237] on button "›" at bounding box center [601, 248] width 23 height 23
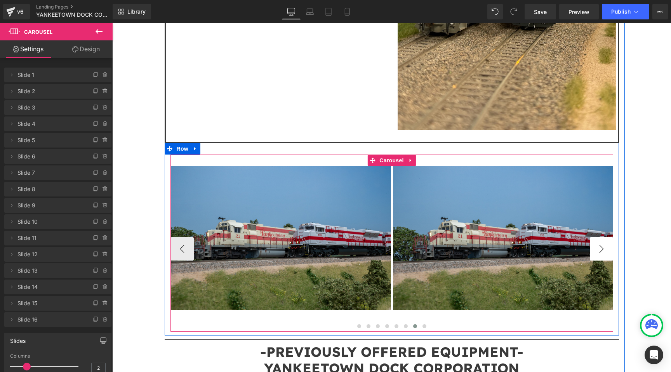
click at [598, 237] on button "›" at bounding box center [601, 248] width 23 height 23
click at [282, 234] on span "Image" at bounding box center [280, 238] width 16 height 9
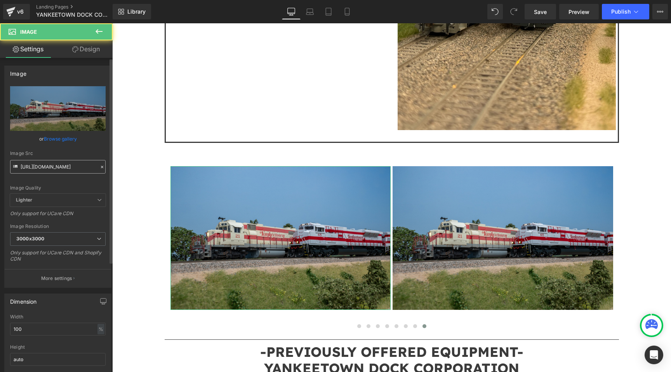
click at [57, 164] on input "https://cdn.shopify.com/s/files/1/0552/5425/3750/files/DSC9936-2_3000x3000.jpg?…" at bounding box center [58, 167] width 96 height 14
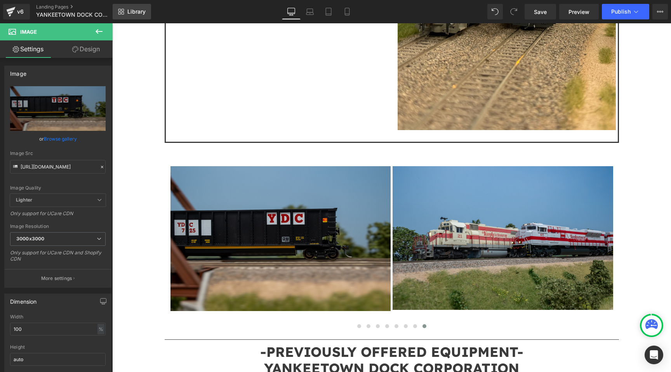
type input "https://cdn.shopify.com/s/files/1/0552/5425/3750/files/DSC9973_3000x3000.jpg?v=…"
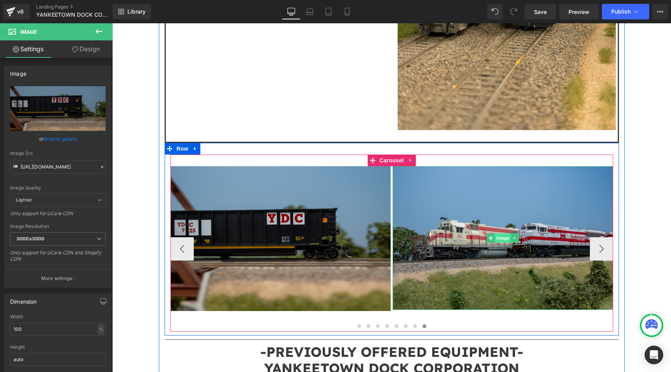
click at [505, 234] on span "Image" at bounding box center [503, 238] width 16 height 9
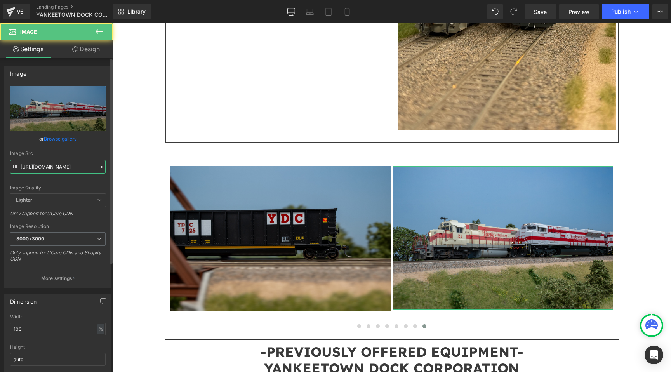
click at [72, 167] on input "https://cdn.shopify.com/s/files/1/0552/5425/3750/files/DSC9936-2_3000x3000.jpg?…" at bounding box center [58, 167] width 96 height 14
paste input "0063.jpg?v=1758677285"
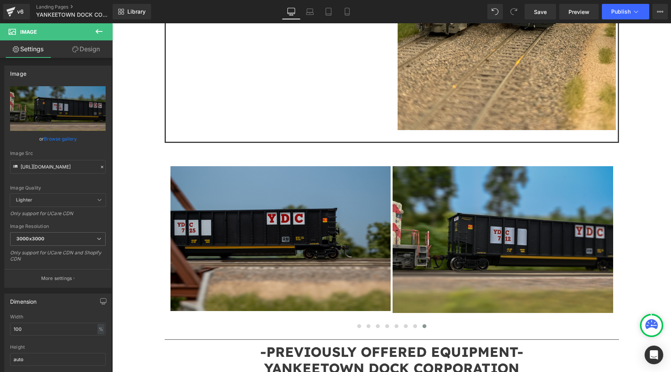
type input "https://cdn.shopify.com/s/files/1/0552/5425/3750/files/DSC0063_3000x3000.jpg?v=…"
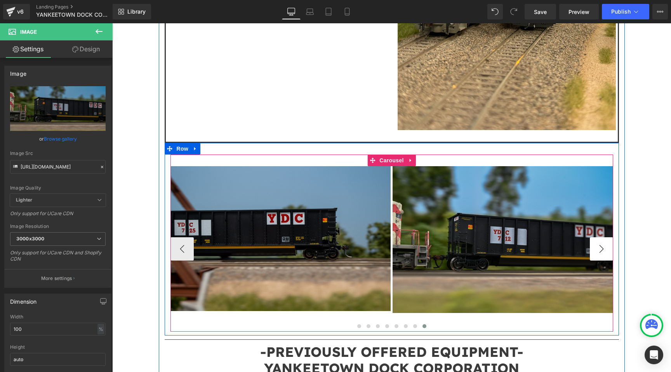
click at [605, 237] on button "›" at bounding box center [601, 248] width 23 height 23
click at [393, 155] on span "Carousel" at bounding box center [392, 161] width 28 height 12
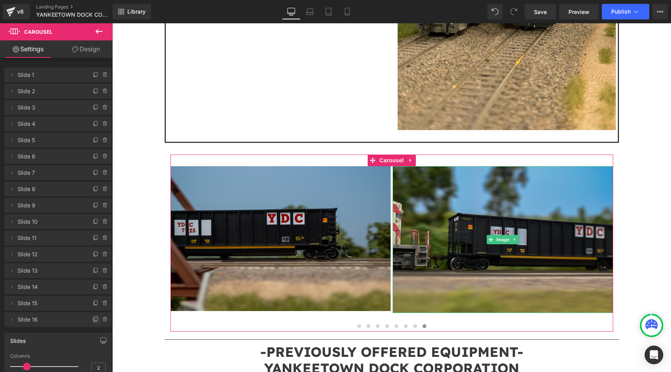
click at [93, 319] on icon at bounding box center [96, 320] width 6 height 6
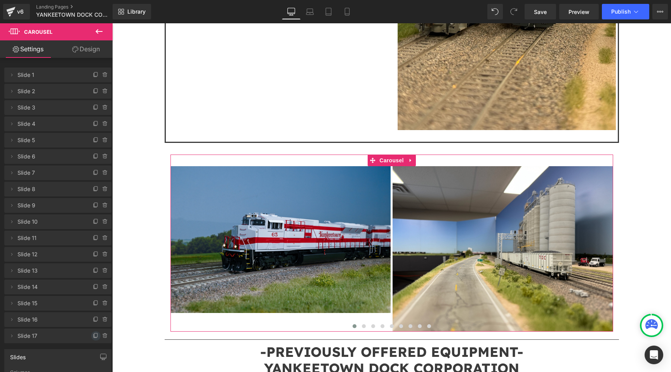
click at [94, 333] on icon at bounding box center [95, 335] width 3 height 4
click at [56, 335] on span "Slide 17" at bounding box center [49, 336] width 65 height 15
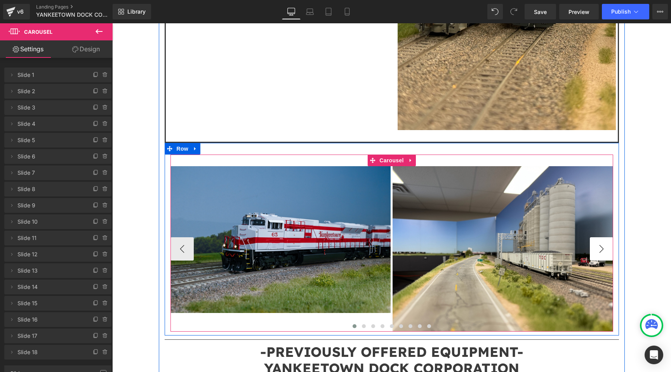
click at [611, 237] on button "›" at bounding box center [601, 248] width 23 height 23
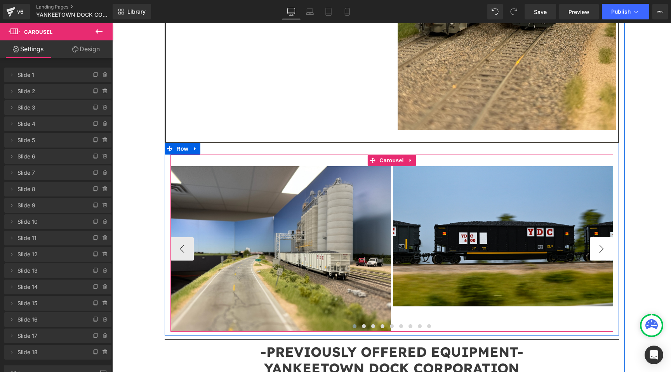
click at [611, 237] on button "›" at bounding box center [601, 248] width 23 height 23
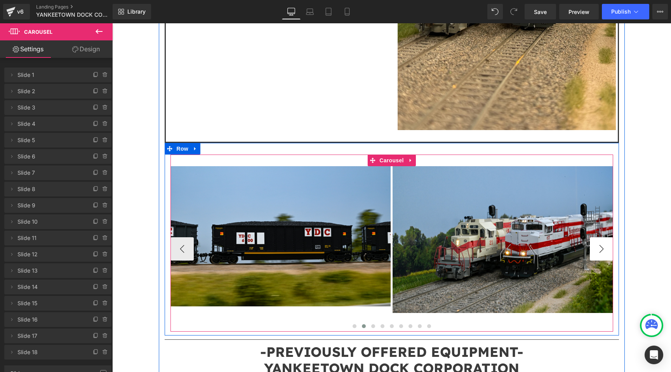
click at [611, 237] on button "›" at bounding box center [601, 248] width 23 height 23
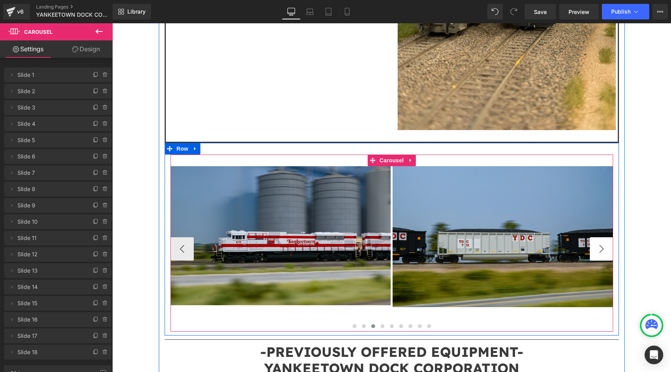
click at [611, 237] on button "›" at bounding box center [601, 248] width 23 height 23
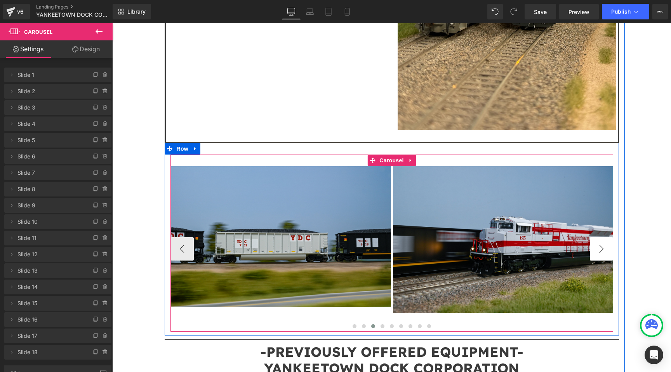
click at [611, 237] on button "›" at bounding box center [601, 248] width 23 height 23
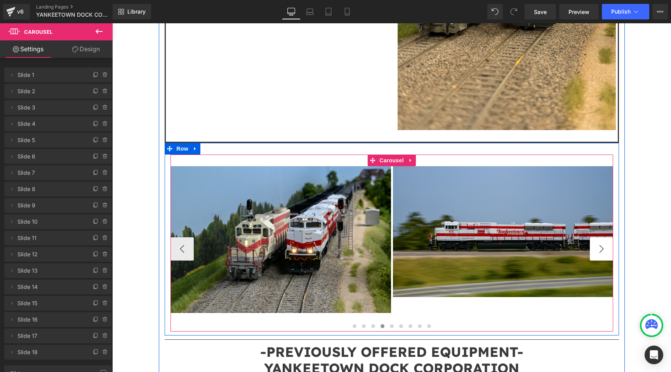
click at [611, 237] on button "›" at bounding box center [601, 248] width 23 height 23
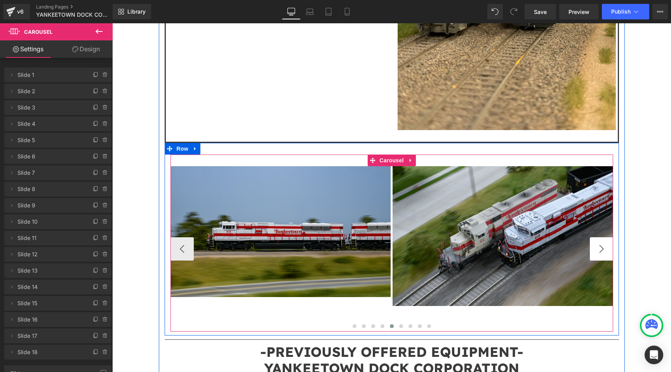
click at [611, 237] on button "›" at bounding box center [601, 248] width 23 height 23
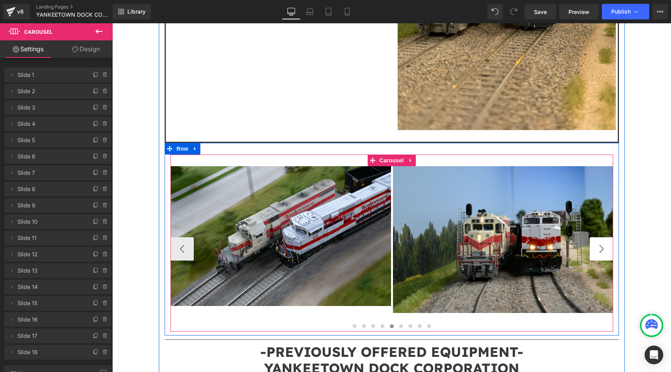
click at [611, 237] on button "›" at bounding box center [601, 248] width 23 height 23
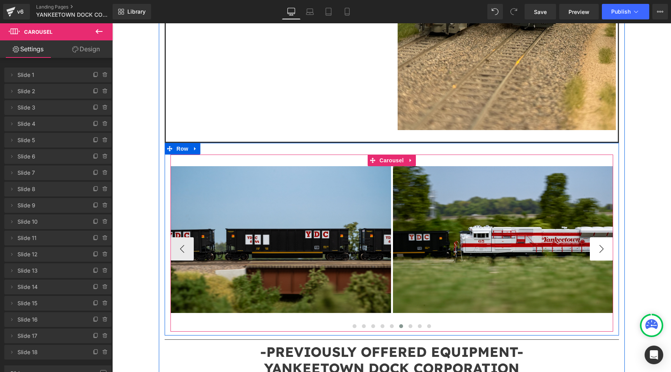
click at [611, 237] on button "›" at bounding box center [601, 248] width 23 height 23
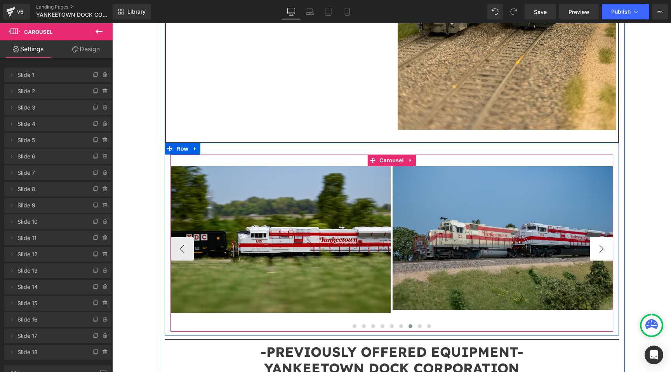
click at [611, 237] on button "›" at bounding box center [601, 248] width 23 height 23
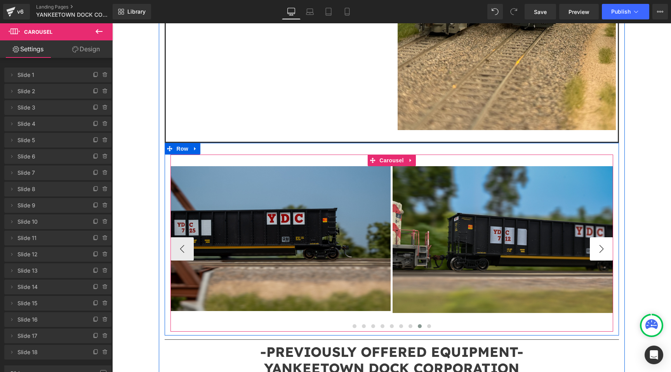
click at [611, 237] on button "›" at bounding box center [601, 248] width 23 height 23
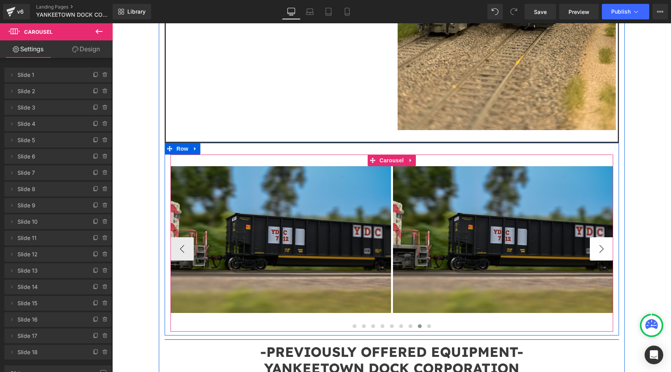
click at [611, 237] on button "›" at bounding box center [601, 248] width 23 height 23
click at [283, 235] on span "Image" at bounding box center [280, 239] width 16 height 9
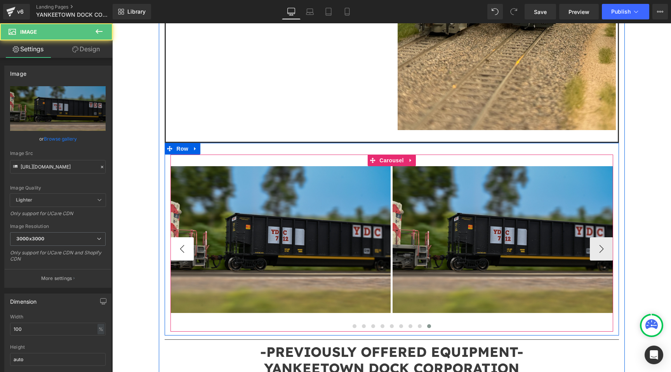
click at [188, 237] on button "‹" at bounding box center [182, 248] width 23 height 23
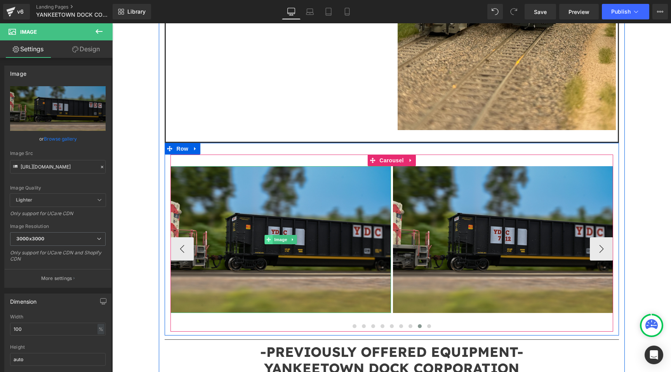
click at [265, 235] on span at bounding box center [269, 239] width 8 height 9
click at [279, 235] on span "Image" at bounding box center [281, 239] width 16 height 9
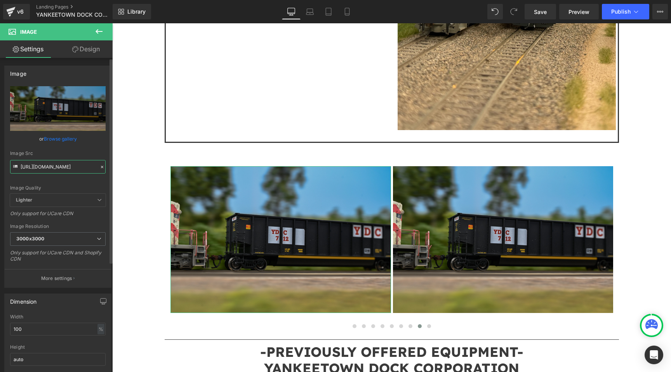
click at [72, 167] on input "https://cdn.shopify.com/s/files/1/0552/5425/3750/files/DSC0063_3000x3000.jpg?v=…" at bounding box center [58, 167] width 96 height 14
type input "https://cdn.shopify.com/s/files/1/0552/5425/3750/files/DSC0070.jpg?v=1758677283"
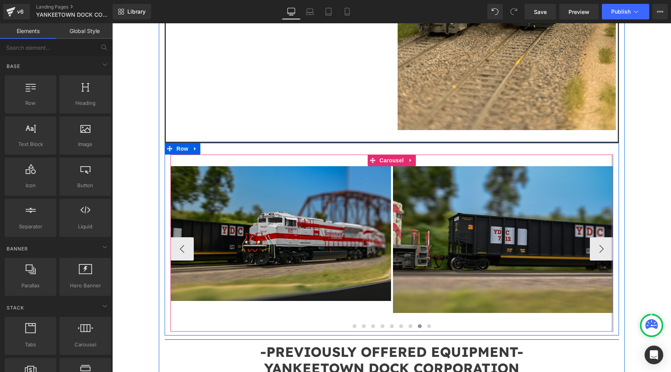
click at [611, 216] on div "Image Image Image Image Image Image Image" at bounding box center [392, 243] width 443 height 177
click at [181, 237] on button "‹" at bounding box center [182, 248] width 23 height 23
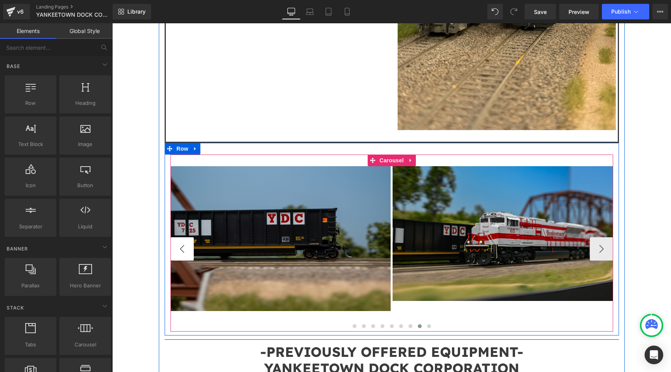
click at [181, 237] on button "‹" at bounding box center [182, 248] width 23 height 23
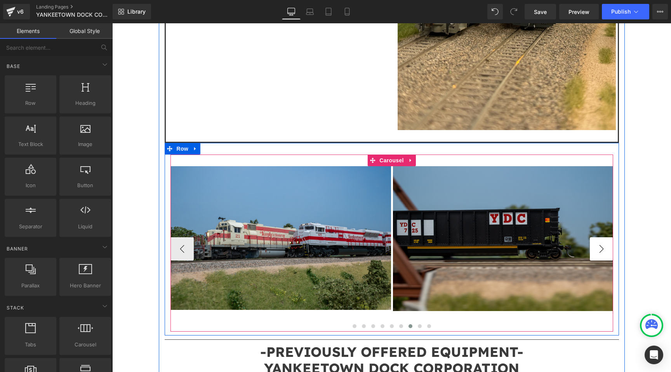
click at [594, 237] on button "›" at bounding box center [601, 248] width 23 height 23
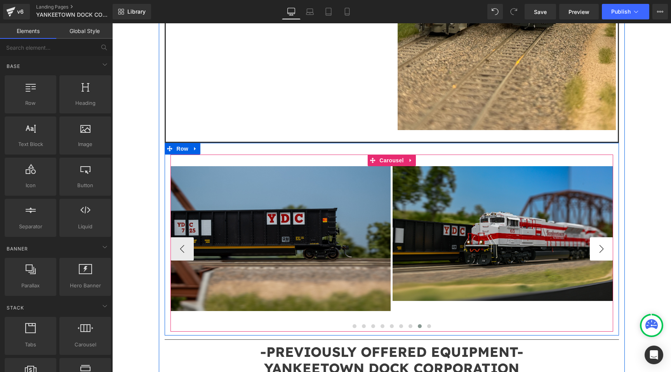
click at [594, 237] on button "›" at bounding box center [601, 248] width 23 height 23
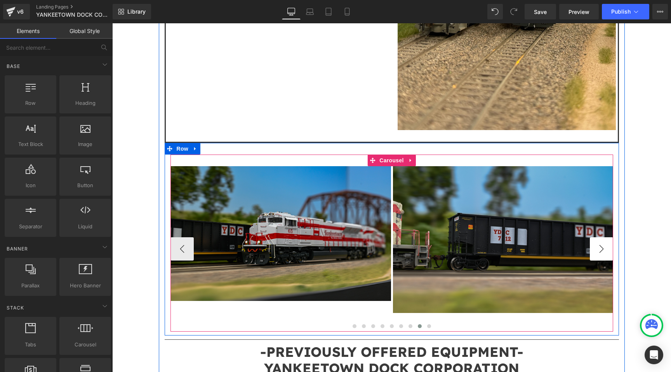
click at [594, 237] on button "›" at bounding box center [601, 248] width 23 height 23
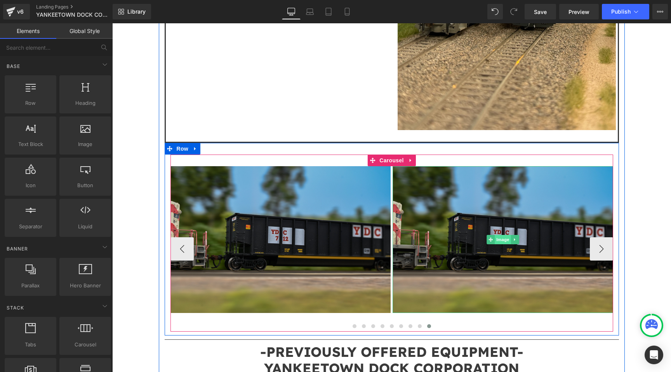
click at [504, 235] on span "Image" at bounding box center [503, 239] width 16 height 9
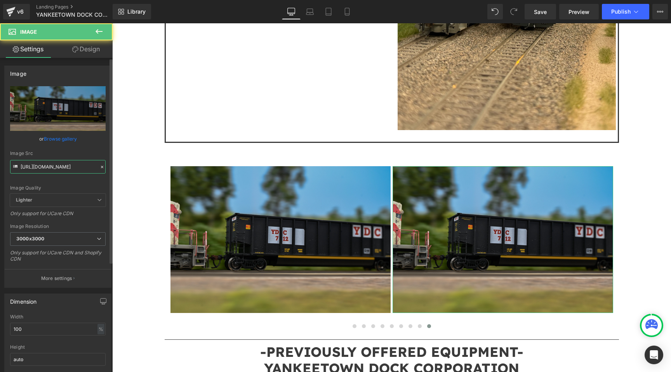
click at [67, 168] on input "https://cdn.shopify.com/s/files/1/0552/5425/3750/files/DSC0063_3000x3000.jpg?v=…" at bounding box center [58, 167] width 96 height 14
type input "https://cdn.shopify.com/s/files/1/0552/5425/3750/files/DSC0127.jpg?v=1758677290"
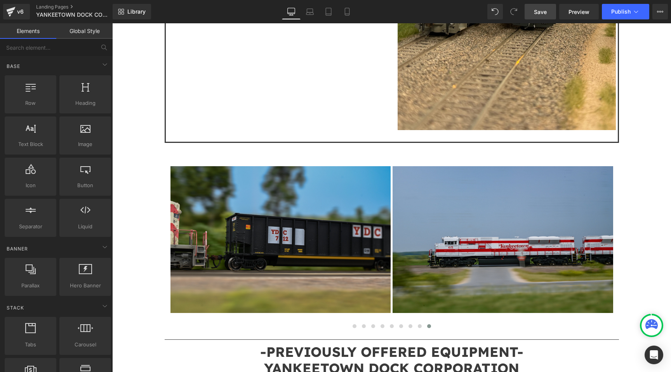
click at [539, 10] on span "Save" at bounding box center [540, 12] width 13 height 8
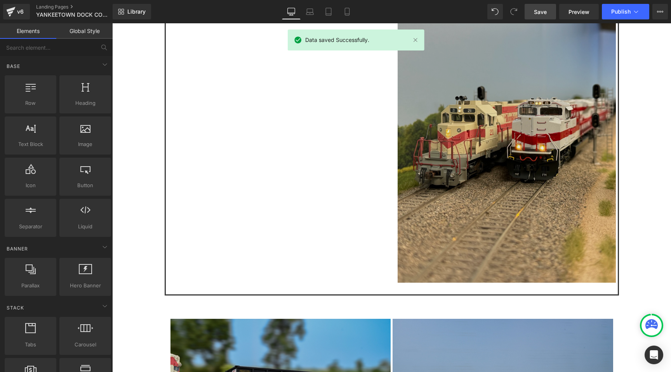
scroll to position [994, 0]
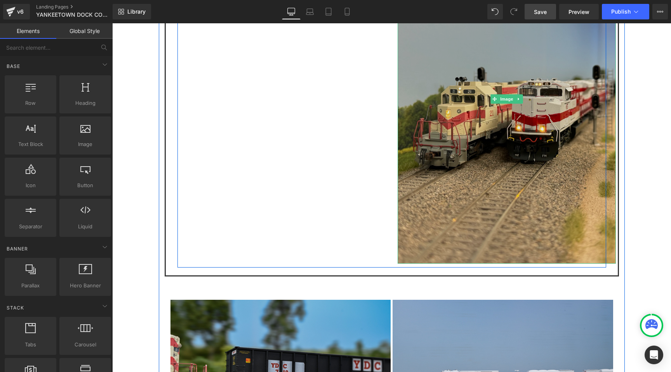
click at [525, 128] on img at bounding box center [507, 99] width 218 height 330
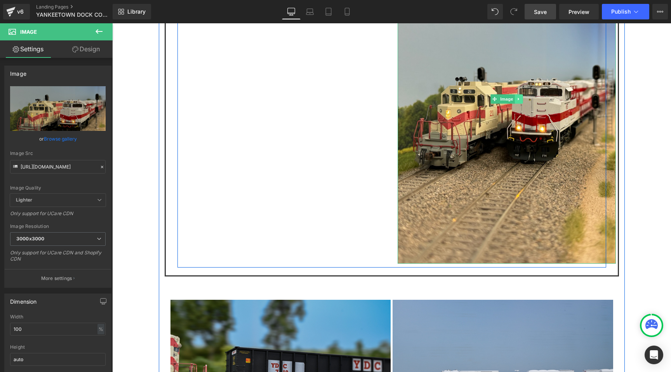
click at [520, 97] on icon at bounding box center [519, 99] width 4 height 5
click at [521, 97] on icon at bounding box center [523, 99] width 4 height 4
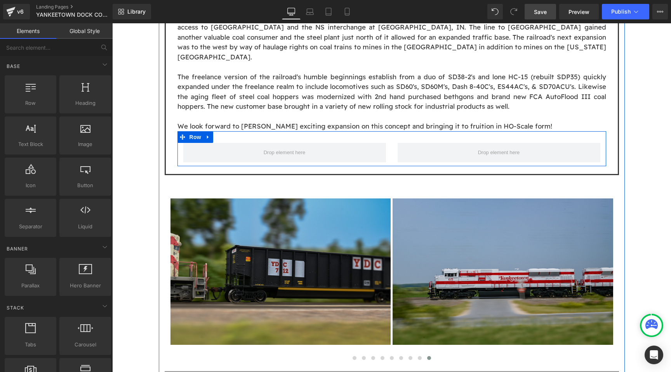
scroll to position [784, 0]
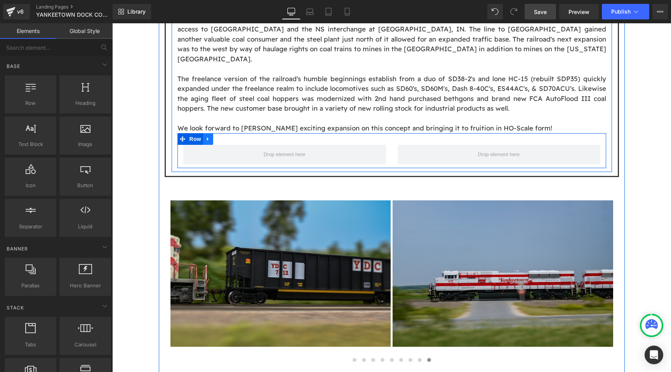
click at [207, 137] on icon at bounding box center [208, 138] width 2 height 3
click at [226, 136] on icon at bounding box center [228, 138] width 5 height 5
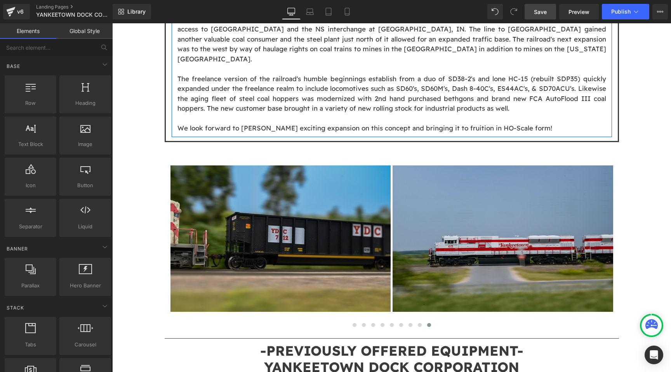
click at [656, 131] on div "Image Owner: Matt Gentry Location: Yankeetown, IN States of Operation: IN Era: …" at bounding box center [391, 126] width 559 height 1645
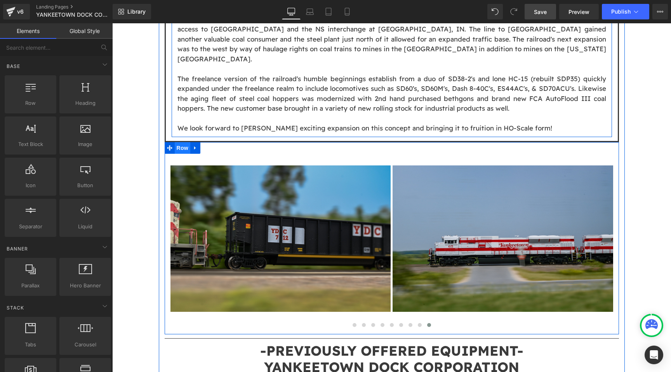
click at [183, 142] on span "Row" at bounding box center [183, 148] width 16 height 12
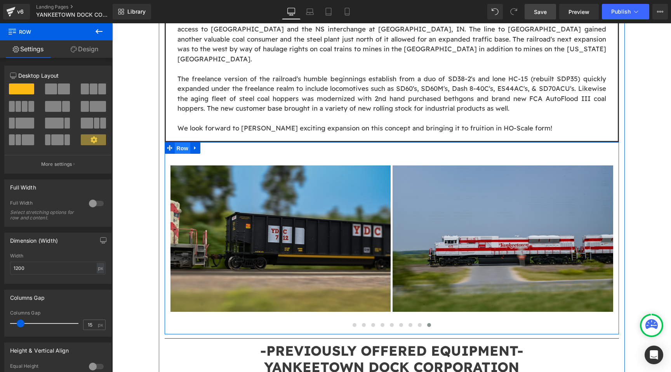
click at [184, 143] on span "Row" at bounding box center [183, 149] width 16 height 12
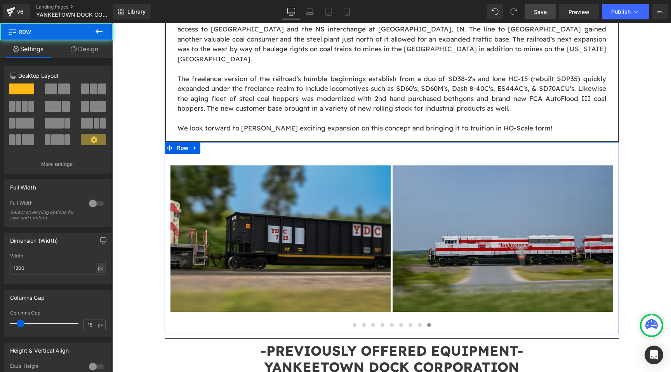
click at [82, 51] on link "Design" at bounding box center [84, 48] width 56 height 17
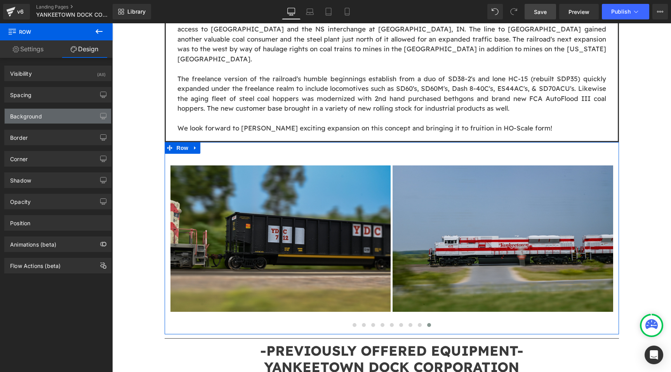
click at [54, 120] on div "Background" at bounding box center [58, 116] width 106 height 15
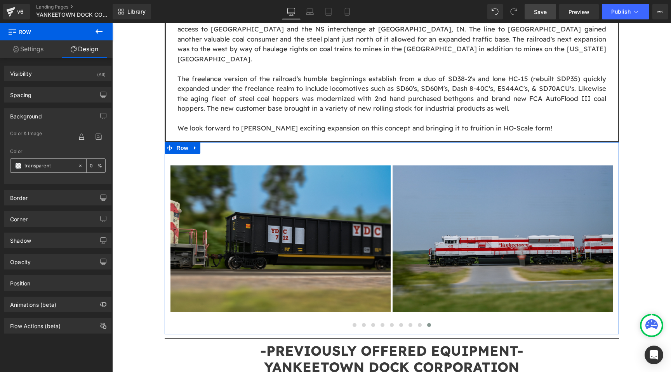
click at [45, 168] on input "transparent" at bounding box center [49, 166] width 50 height 9
paste input "#7e7e8a"
type input "#7e7e8a"
type input "100"
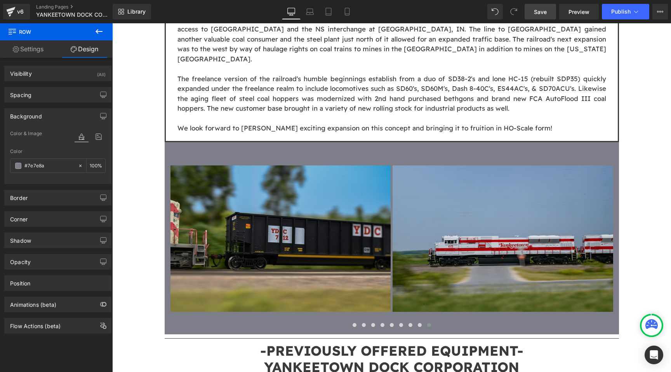
type input "#7e7e8a"
click at [550, 9] on link "Save" at bounding box center [540, 12] width 31 height 16
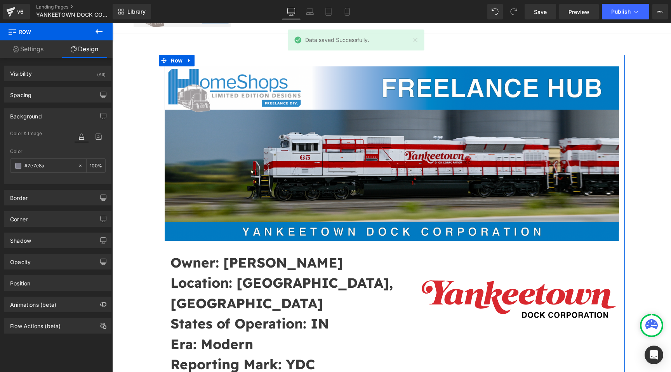
scroll to position [0, 0]
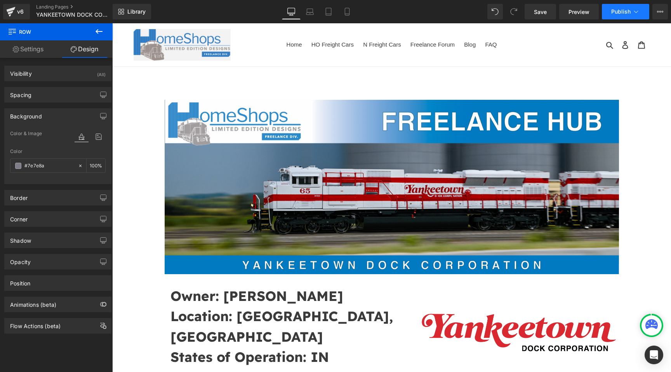
click at [609, 14] on button "Publish" at bounding box center [625, 12] width 47 height 16
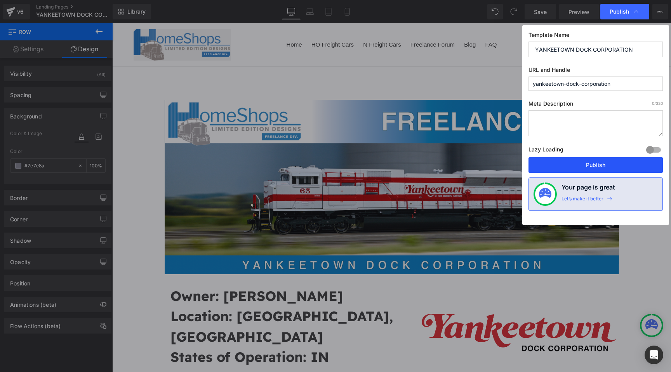
click at [574, 160] on button "Publish" at bounding box center [596, 165] width 134 height 16
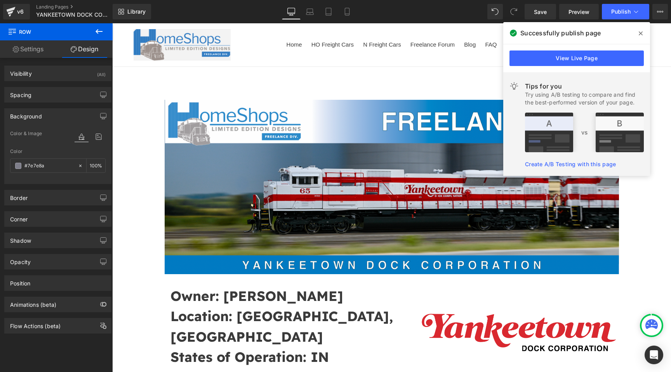
click at [643, 35] on icon at bounding box center [641, 33] width 4 height 6
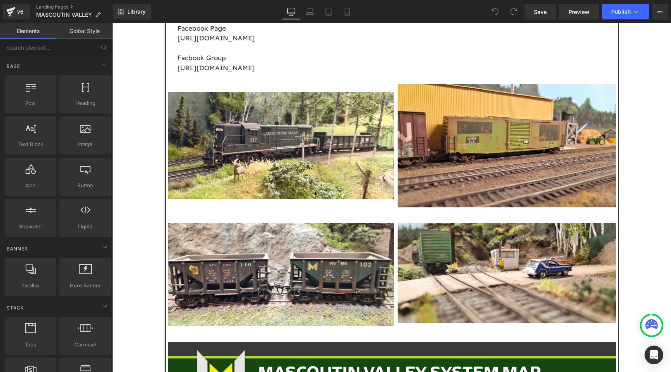
scroll to position [1145, 0]
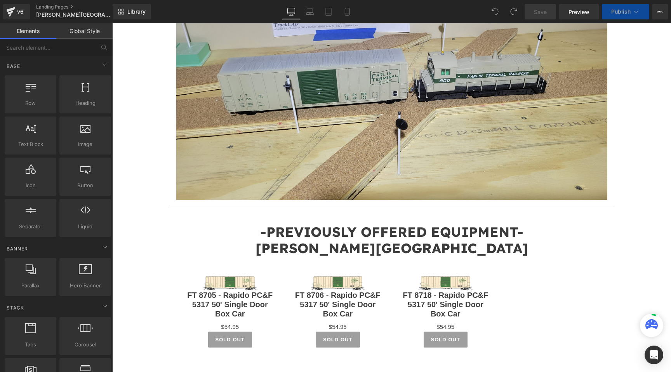
scroll to position [1080, 0]
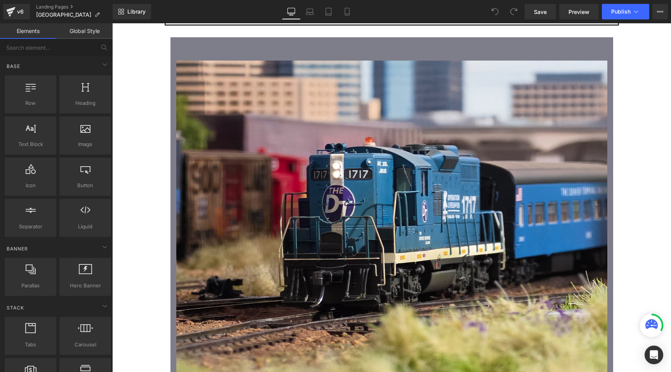
scroll to position [1015, 0]
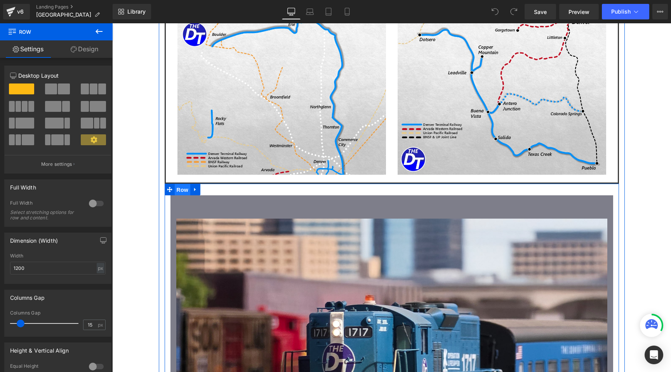
click at [185, 184] on span "Row" at bounding box center [183, 190] width 16 height 12
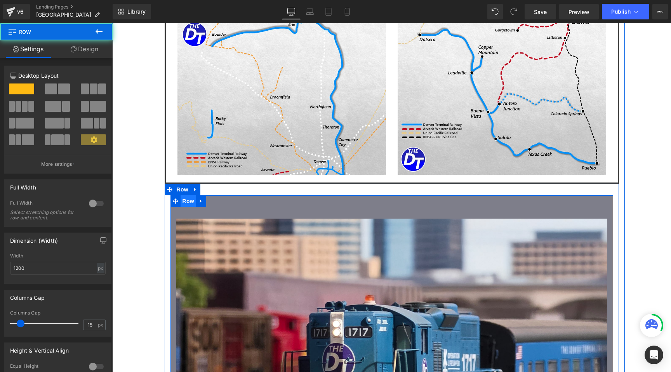
click at [187, 195] on span "Row" at bounding box center [189, 201] width 16 height 12
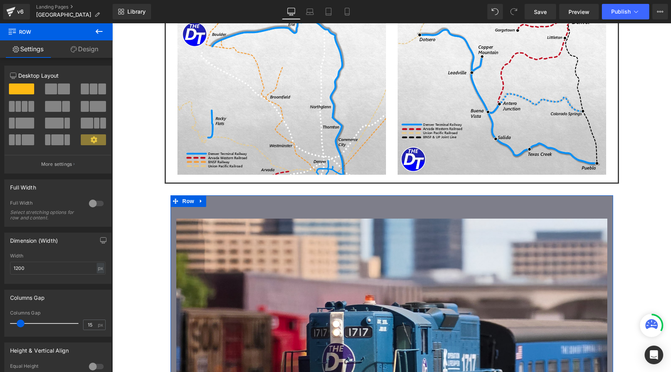
click at [82, 52] on link "Design" at bounding box center [84, 48] width 56 height 17
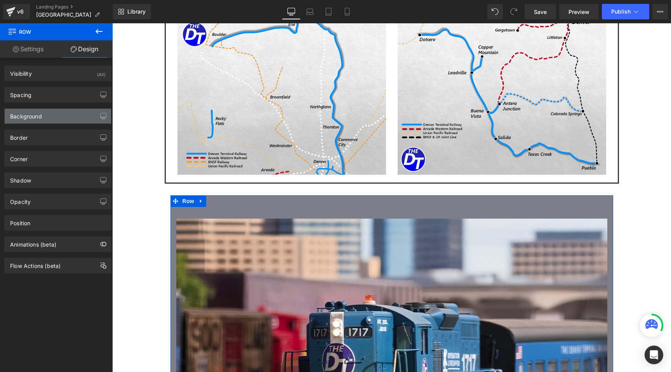
click at [58, 116] on div "Background" at bounding box center [58, 116] width 106 height 15
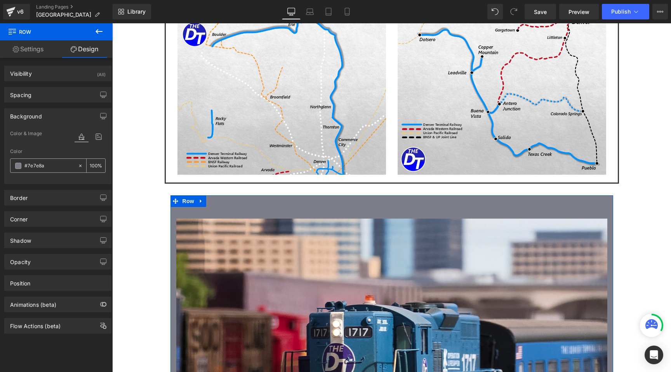
click at [33, 166] on input "#7e7e8a" at bounding box center [49, 166] width 50 height 9
click at [544, 16] on link "Save" at bounding box center [540, 12] width 31 height 16
click at [612, 9] on span "Publish" at bounding box center [621, 12] width 19 height 6
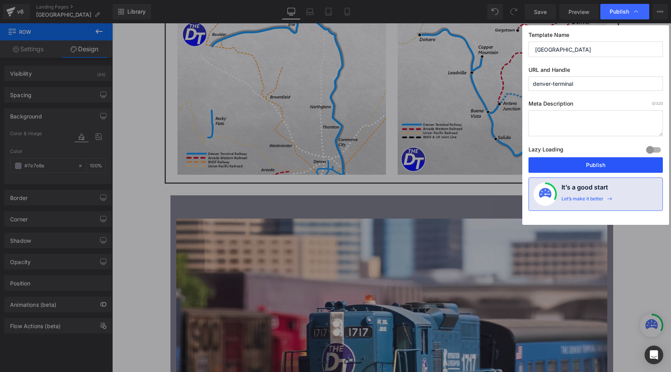
click at [584, 166] on button "Publish" at bounding box center [596, 165] width 134 height 16
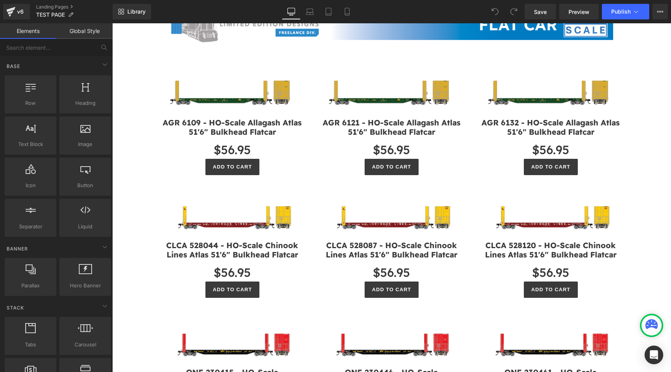
scroll to position [2916, 0]
